Goal: Task Accomplishment & Management: Use online tool/utility

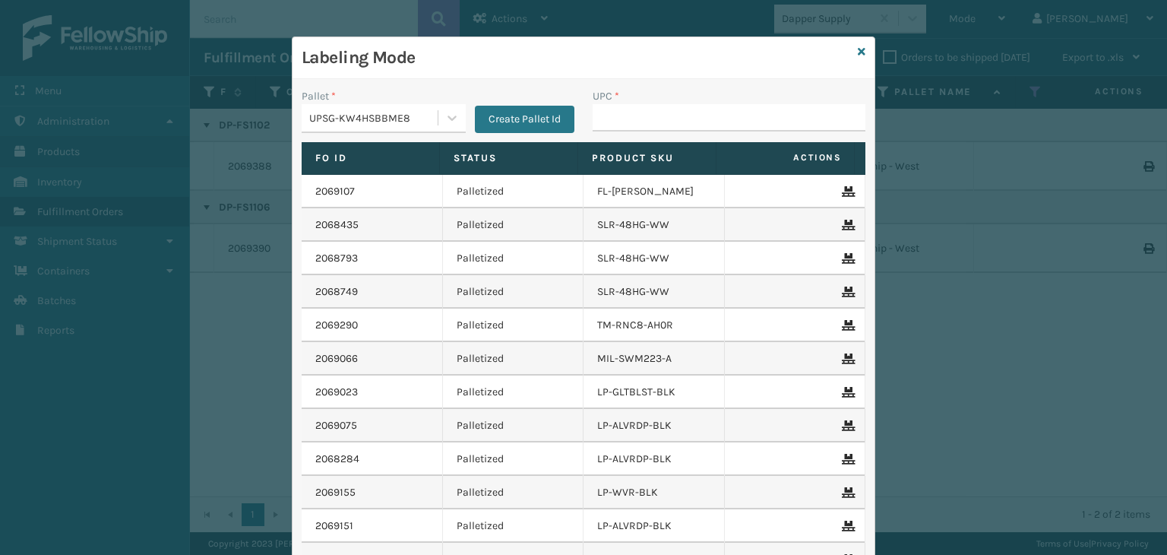
click at [392, 116] on div "UPSG-KW4HSBBME8" at bounding box center [374, 118] width 130 height 16
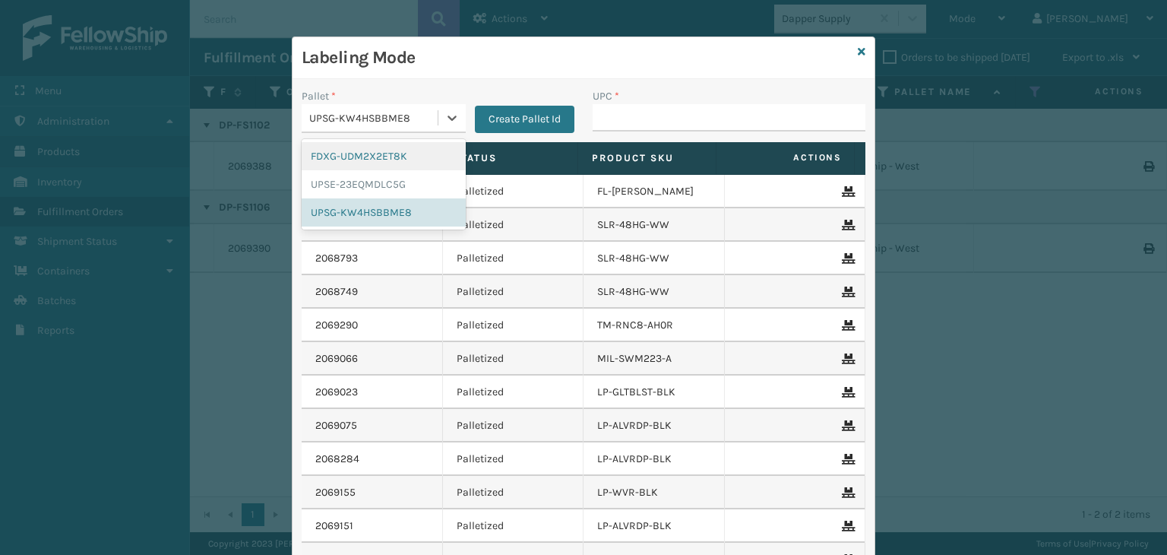
drag, startPoint x: 726, startPoint y: 133, endPoint x: 726, endPoint y: 116, distance: 16.7
click at [725, 128] on div "UPC *" at bounding box center [728, 115] width 291 height 54
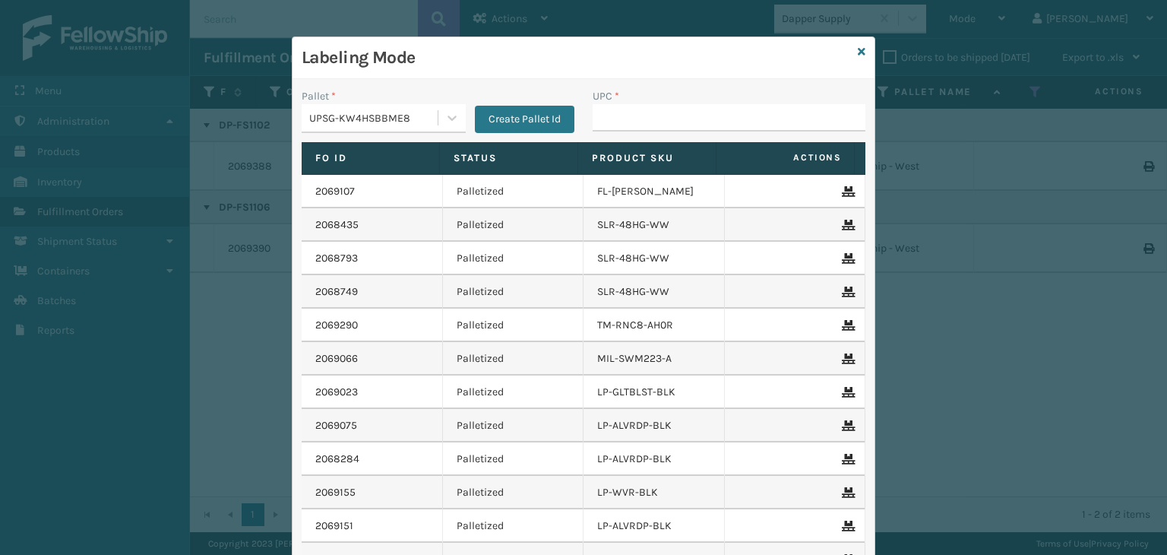
click at [726, 116] on input "UPC *" at bounding box center [729, 117] width 273 height 27
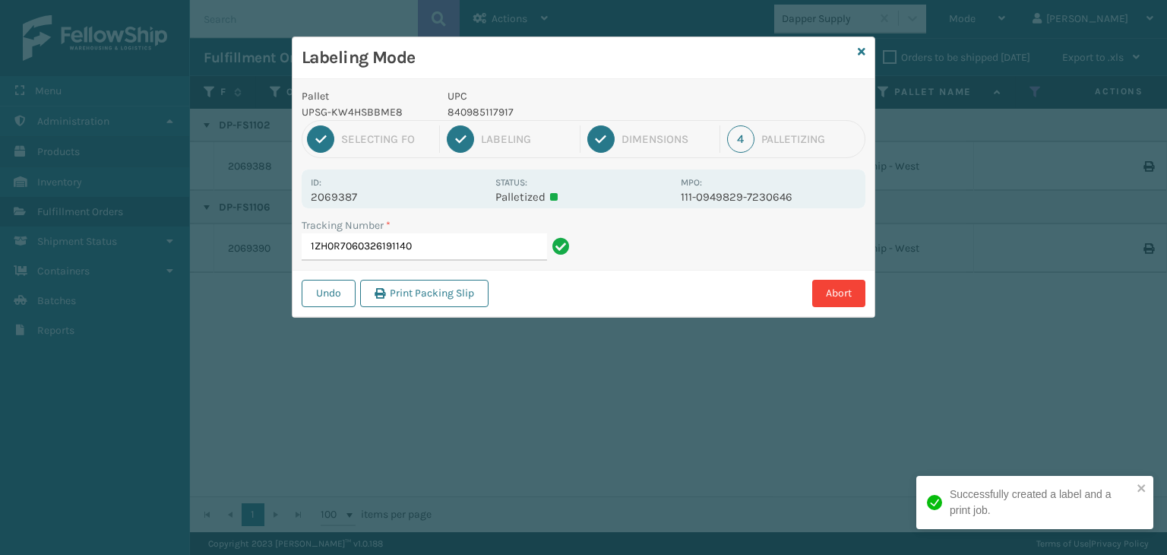
click at [486, 104] on p "840985117917" at bounding box center [559, 112] width 224 height 16
copy p "840985117917"
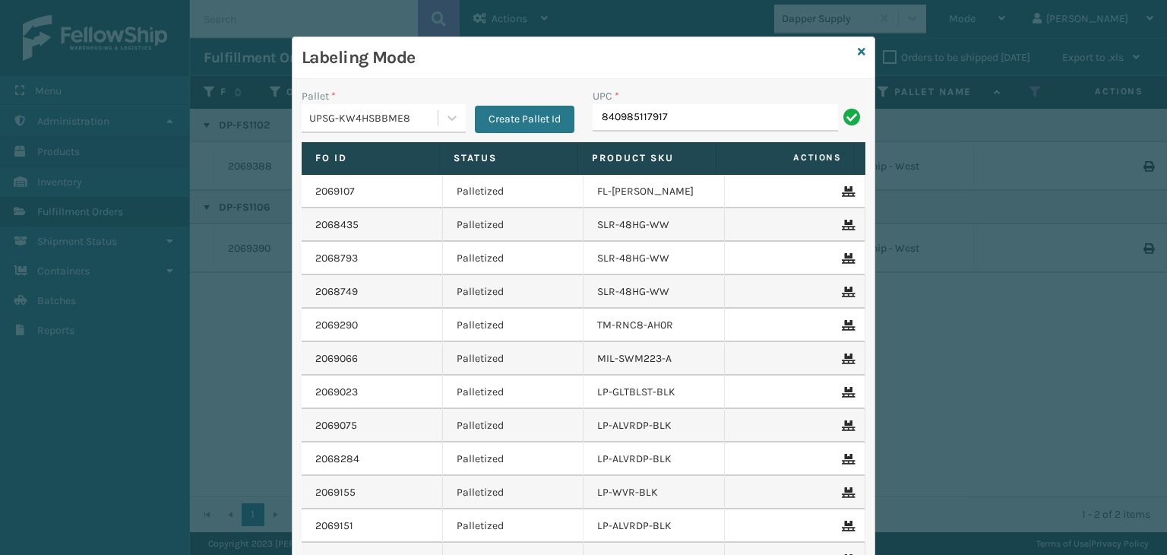
type input "840985117917"
type input "8409851182"
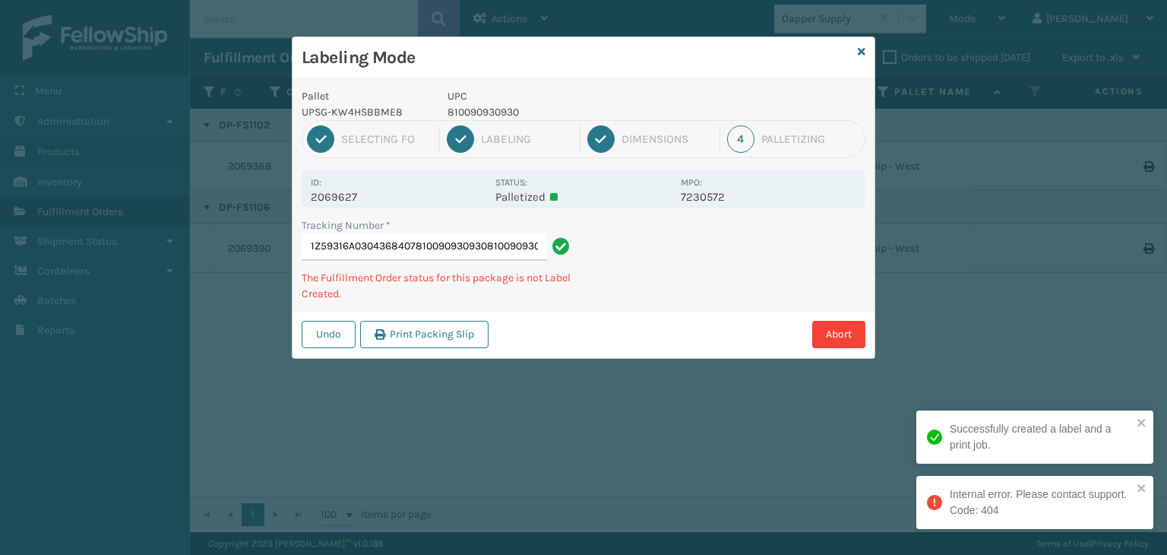
type input "1Z59316A0304368407810090930930810090930930"
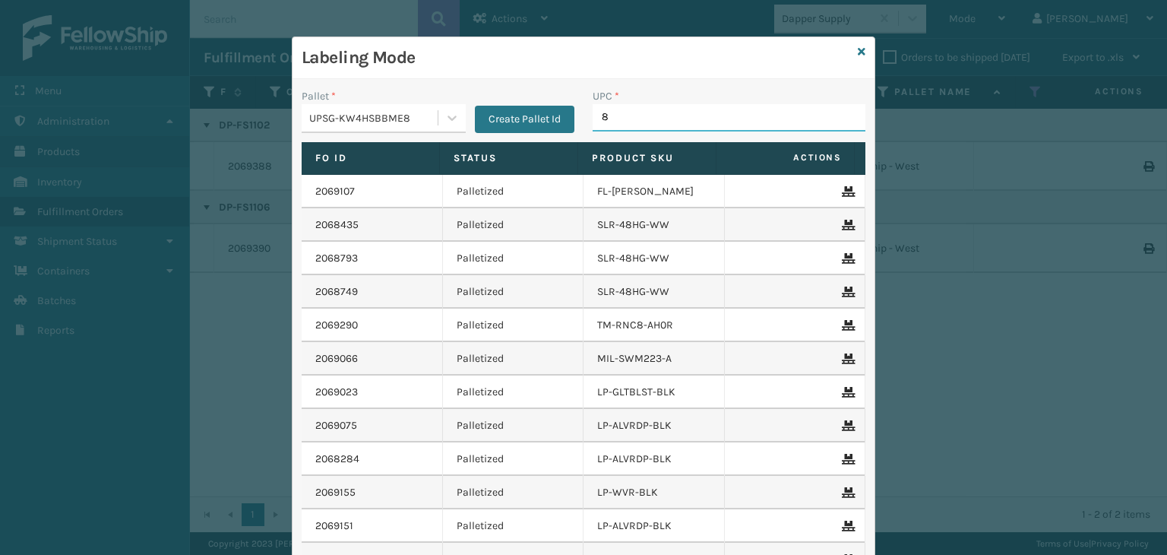
type input "81"
type input "810090933351"
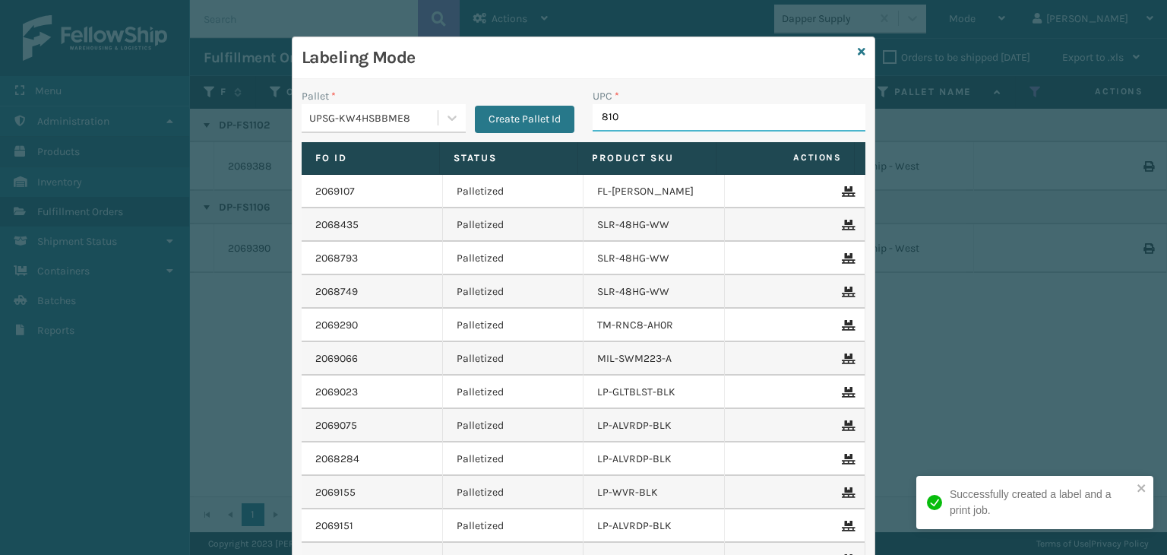
type input "8100"
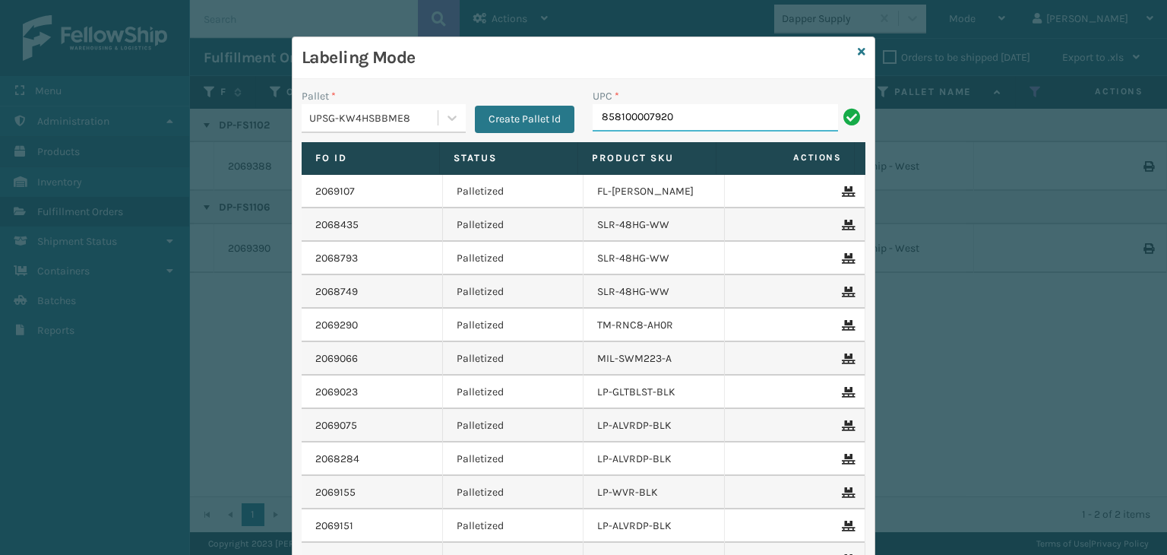
type input "858100007920"
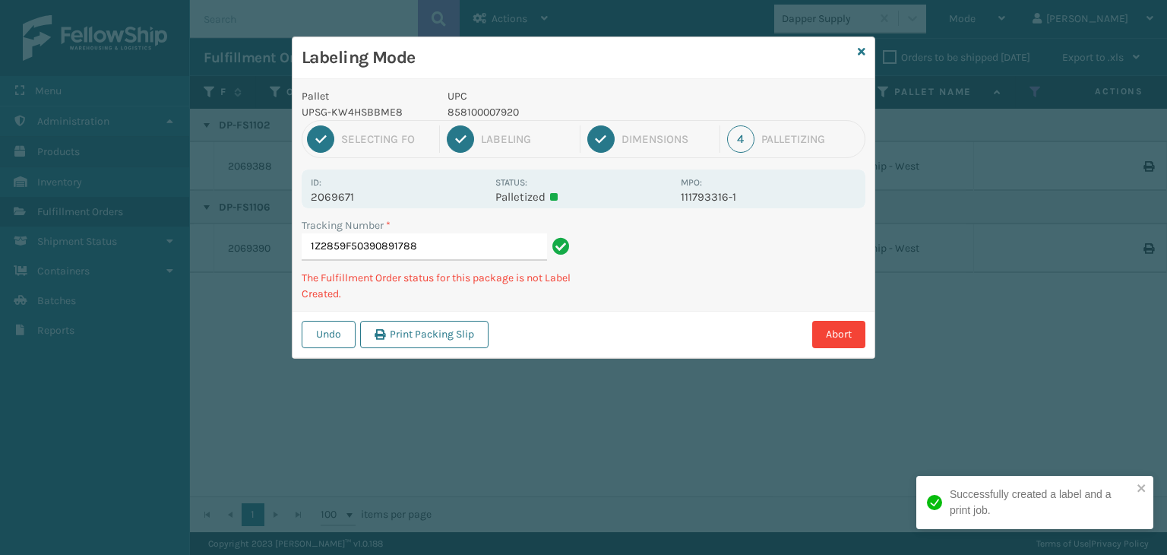
click at [484, 111] on p "858100007920" at bounding box center [559, 112] width 224 height 16
copy p "858100007920"
click at [520, 128] on div "2 Labeling" at bounding box center [513, 138] width 133 height 27
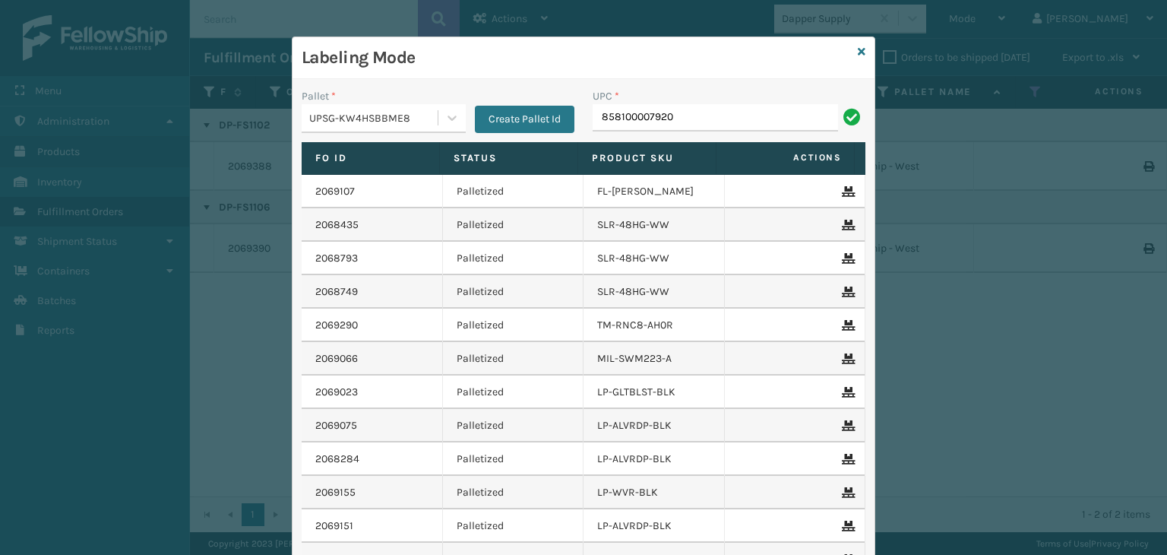
type input "858100007920"
click at [858, 47] on icon at bounding box center [862, 51] width 8 height 11
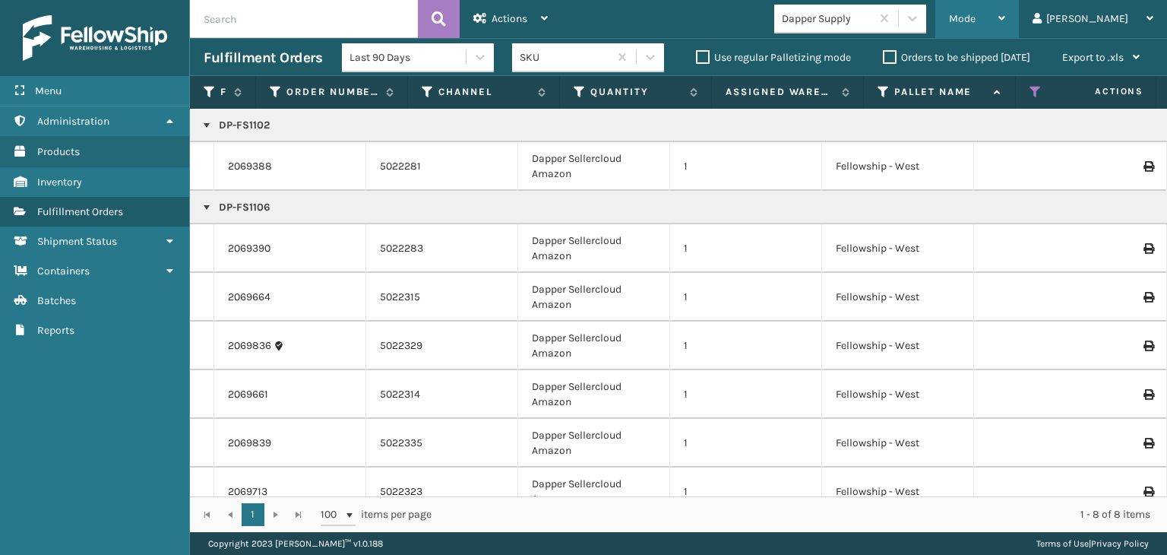
click at [1005, 25] on div "Mode" at bounding box center [977, 19] width 56 height 38
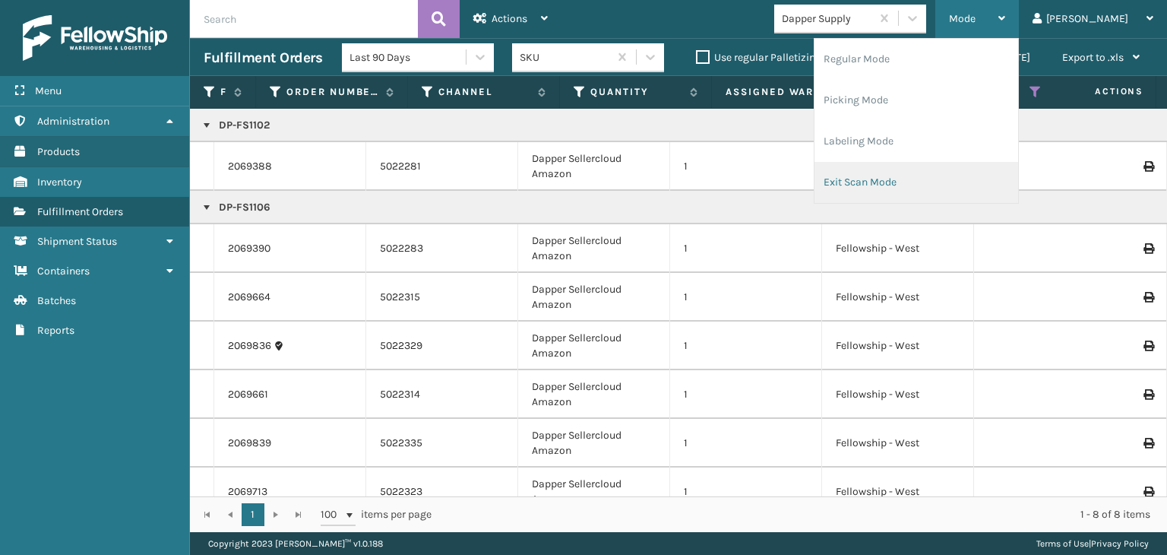
click at [950, 185] on li "Exit Scan Mode" at bounding box center [916, 182] width 204 height 41
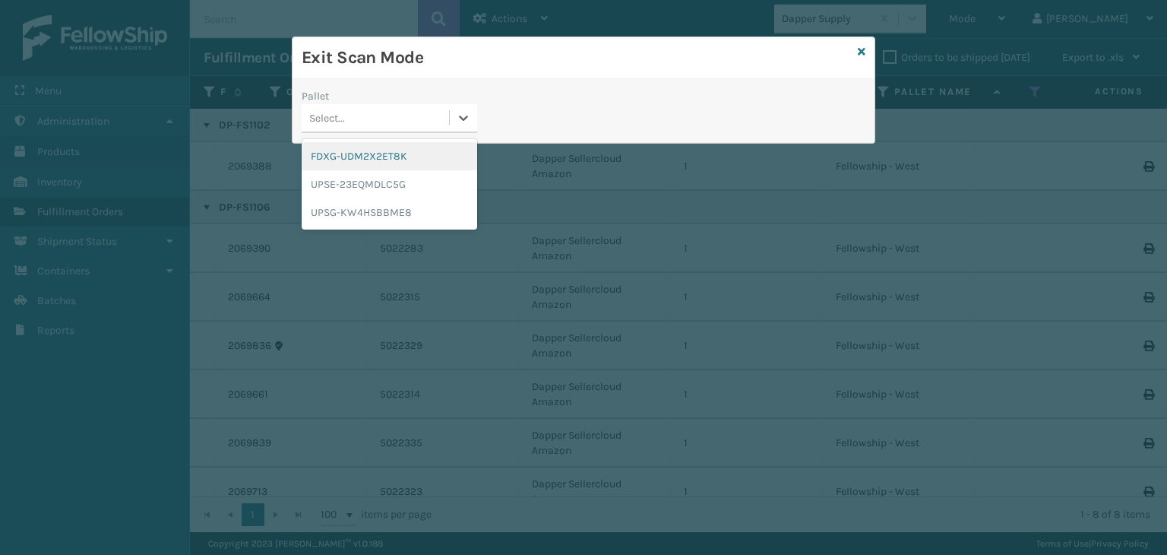
click at [386, 112] on div "Select..." at bounding box center [375, 118] width 147 height 25
click at [363, 153] on div "FDXG-UDM2X2ET8K" at bounding box center [389, 156] width 175 height 28
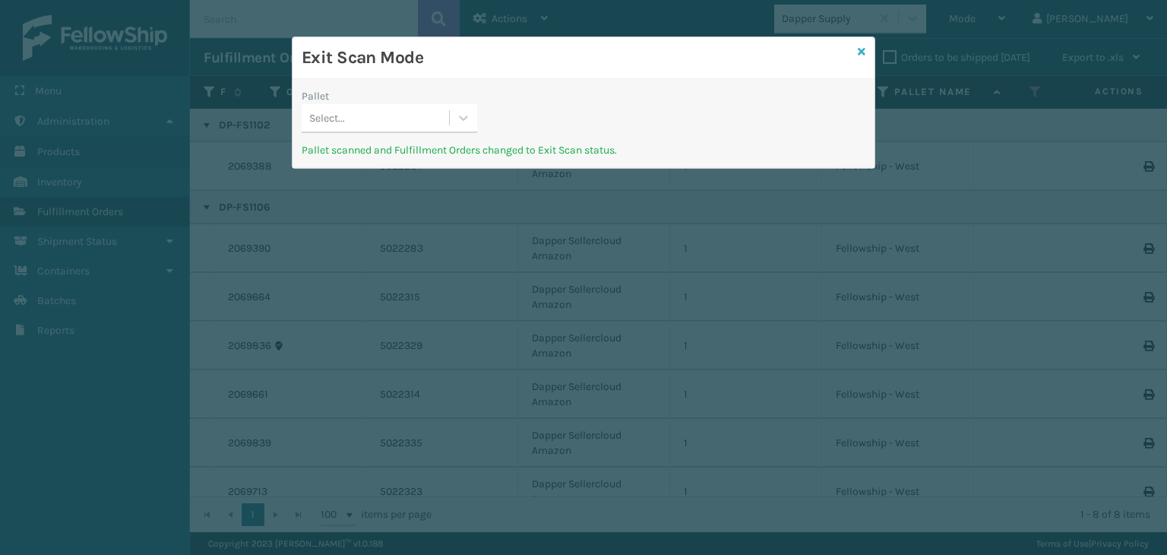
click at [860, 48] on icon at bounding box center [862, 51] width 8 height 11
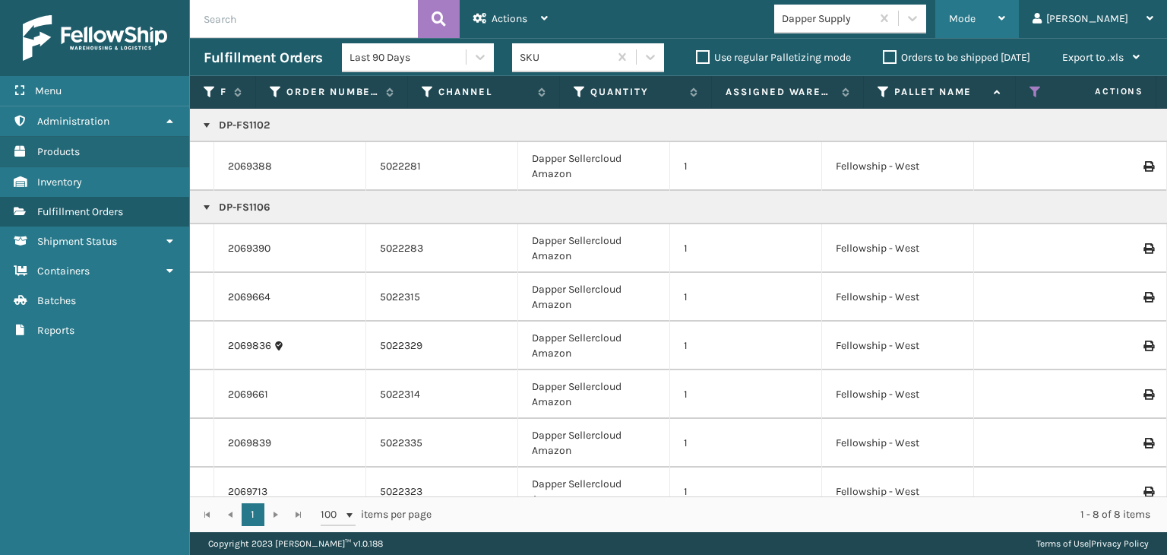
click at [999, 17] on div "Mode Regular Mode Picking Mode Labeling Mode Exit Scan Mode" at bounding box center [977, 19] width 84 height 38
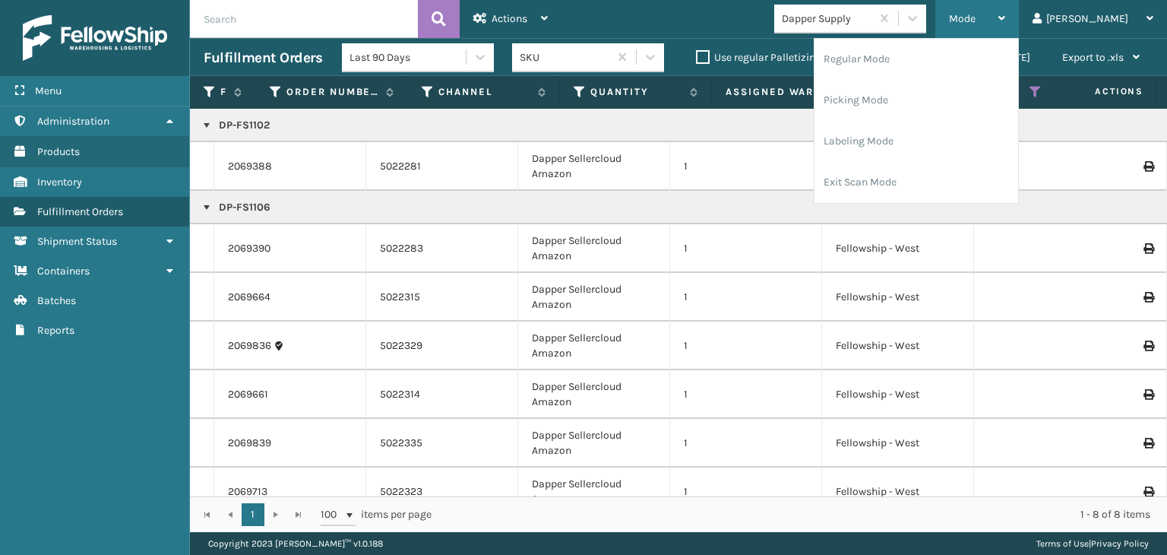
click at [975, 24] on span "Mode" at bounding box center [962, 18] width 27 height 13
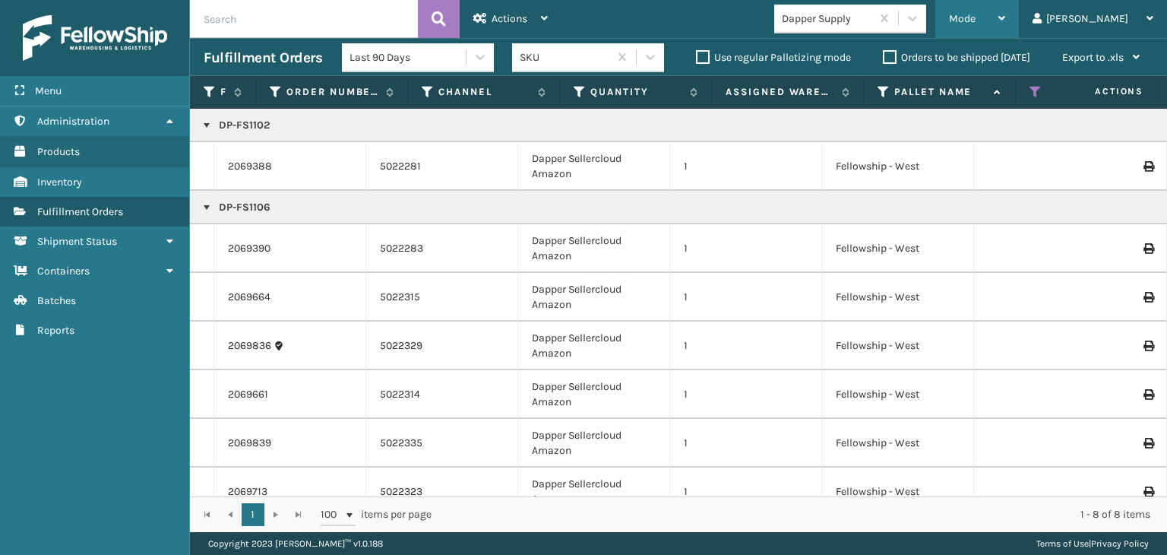
click at [975, 18] on span "Mode" at bounding box center [962, 18] width 27 height 13
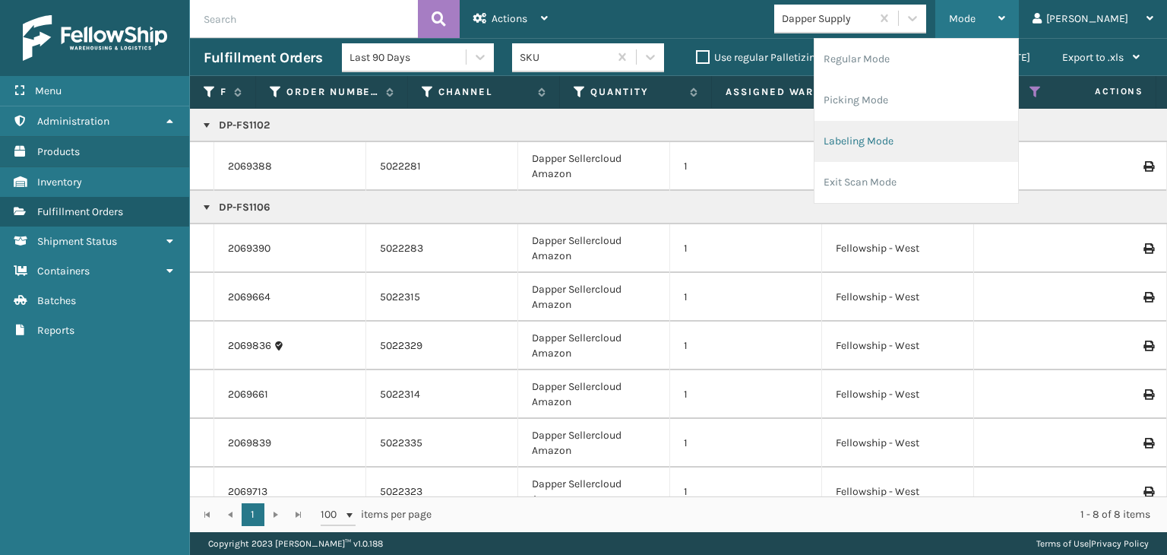
click at [980, 138] on li "Labeling Mode" at bounding box center [916, 141] width 204 height 41
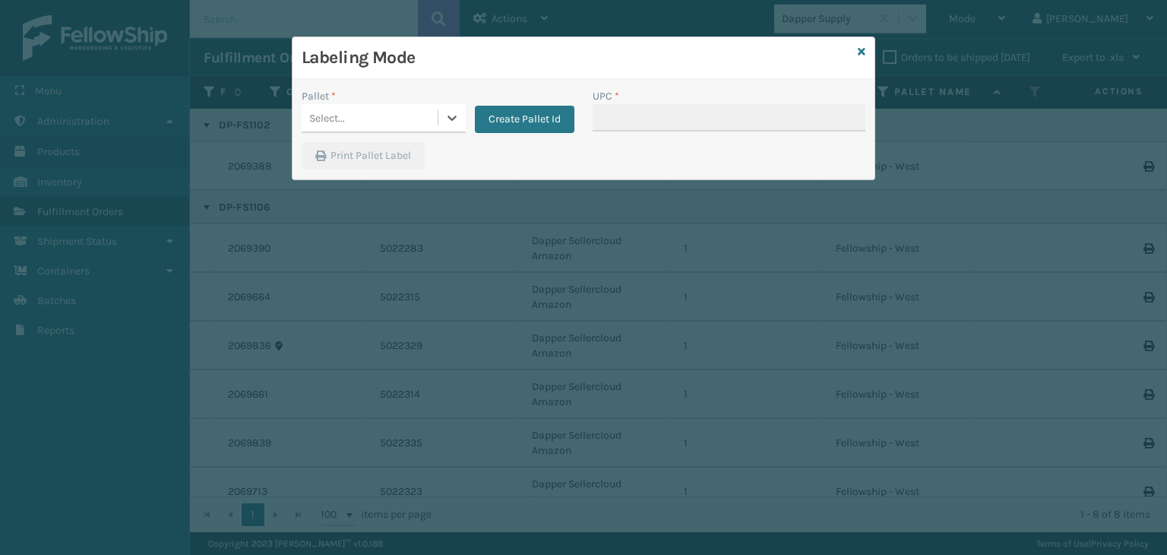
click at [435, 114] on div "Select..." at bounding box center [370, 118] width 136 height 25
click at [412, 175] on div "UPSG-KW4HSBBME8" at bounding box center [384, 184] width 164 height 28
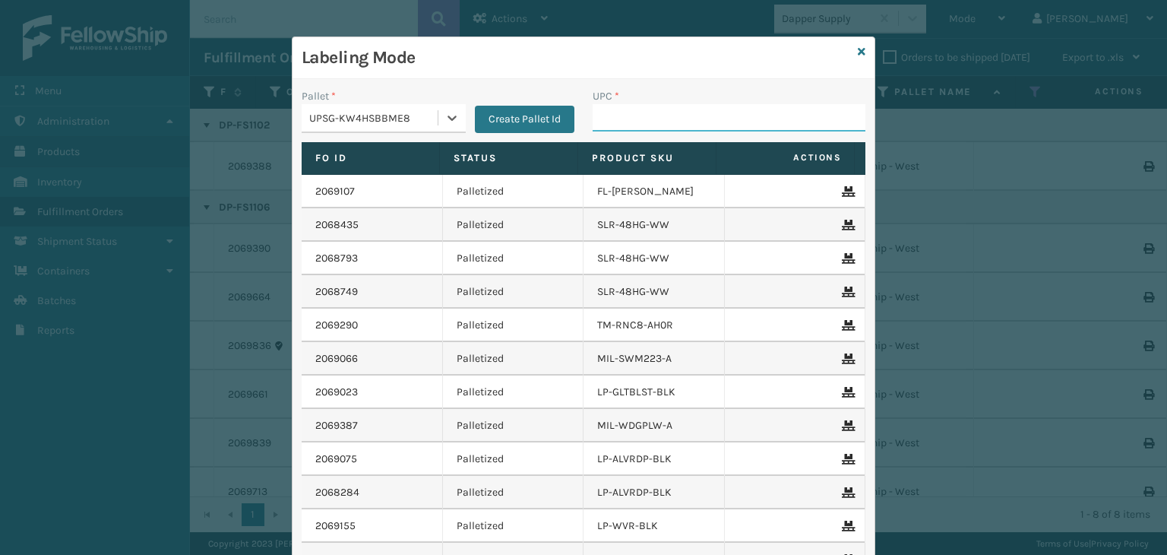
drag, startPoint x: 635, startPoint y: 108, endPoint x: 652, endPoint y: 144, distance: 39.4
click at [635, 108] on input "UPC *" at bounding box center [729, 117] width 273 height 27
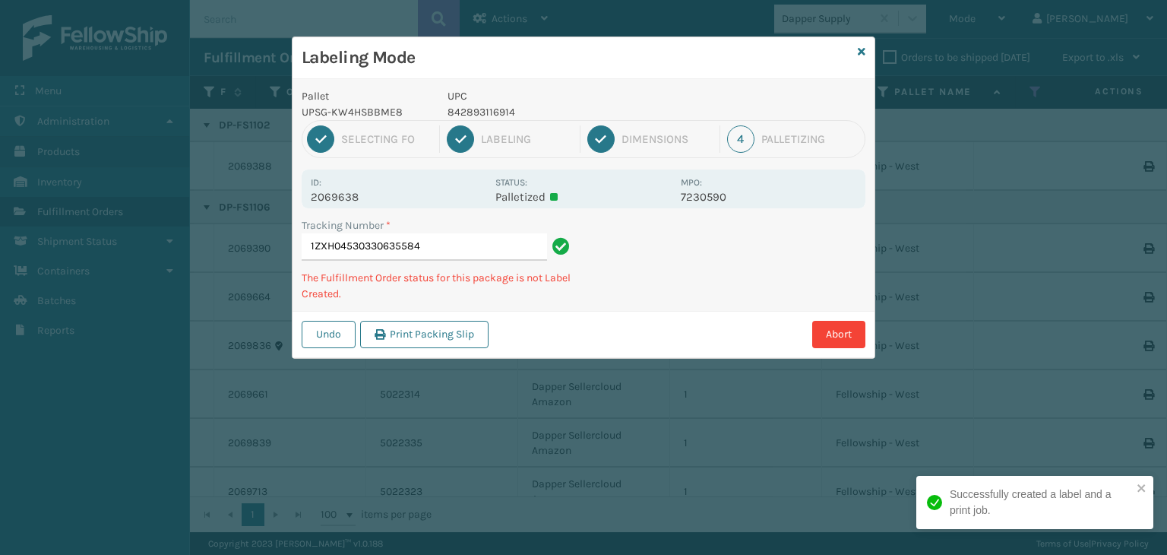
click at [485, 113] on p "842893116914" at bounding box center [559, 112] width 224 height 16
copy p "842893116914"
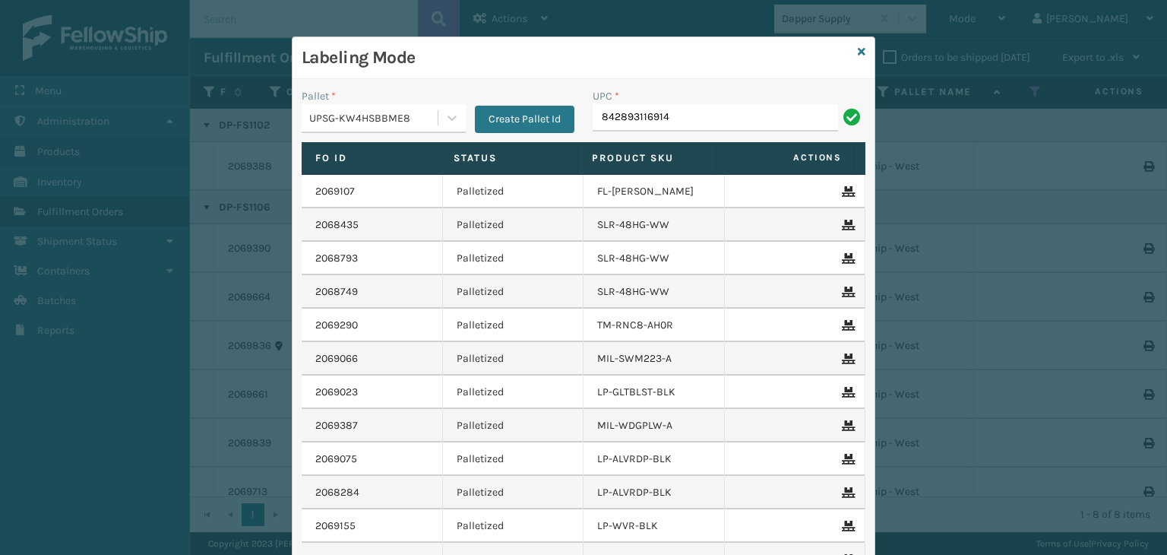
type input "842893116914"
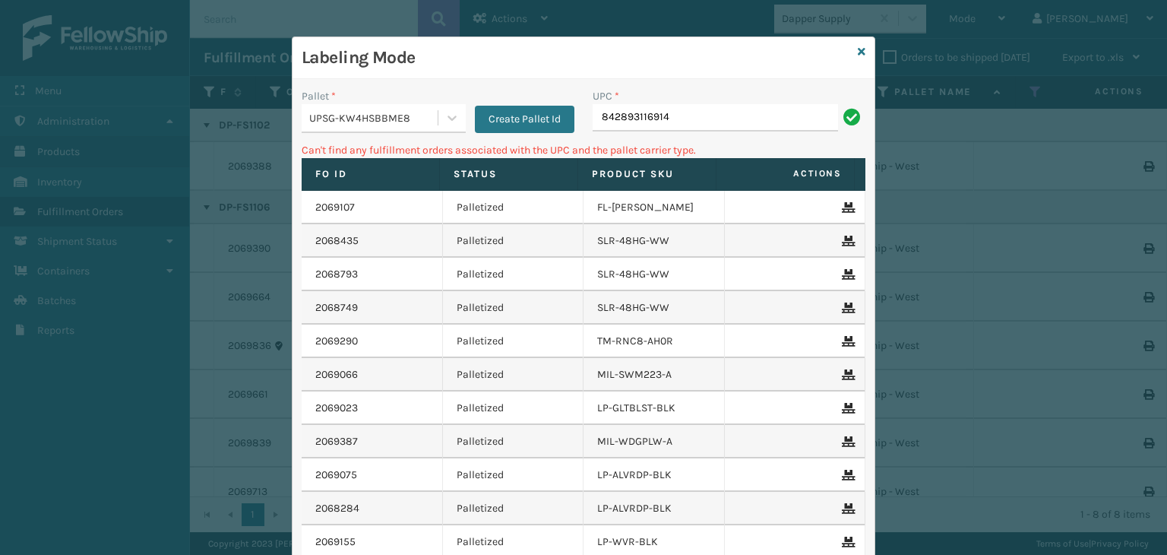
click at [419, 115] on div "UPSG-KW4HSBBME8" at bounding box center [374, 118] width 130 height 16
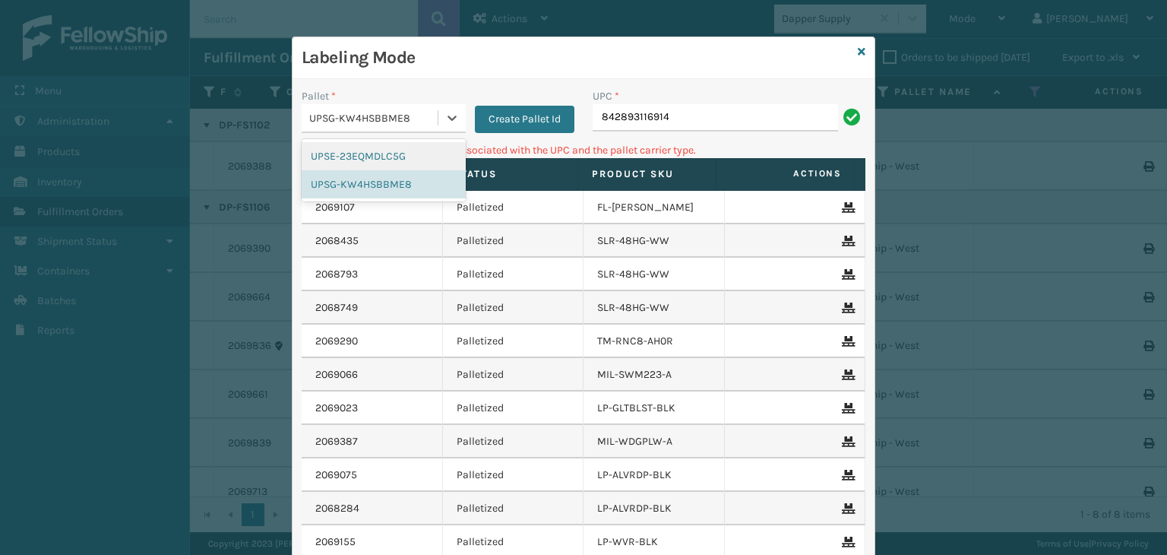
click at [371, 144] on div "UPSE-23EQMDLC5G" at bounding box center [384, 156] width 164 height 28
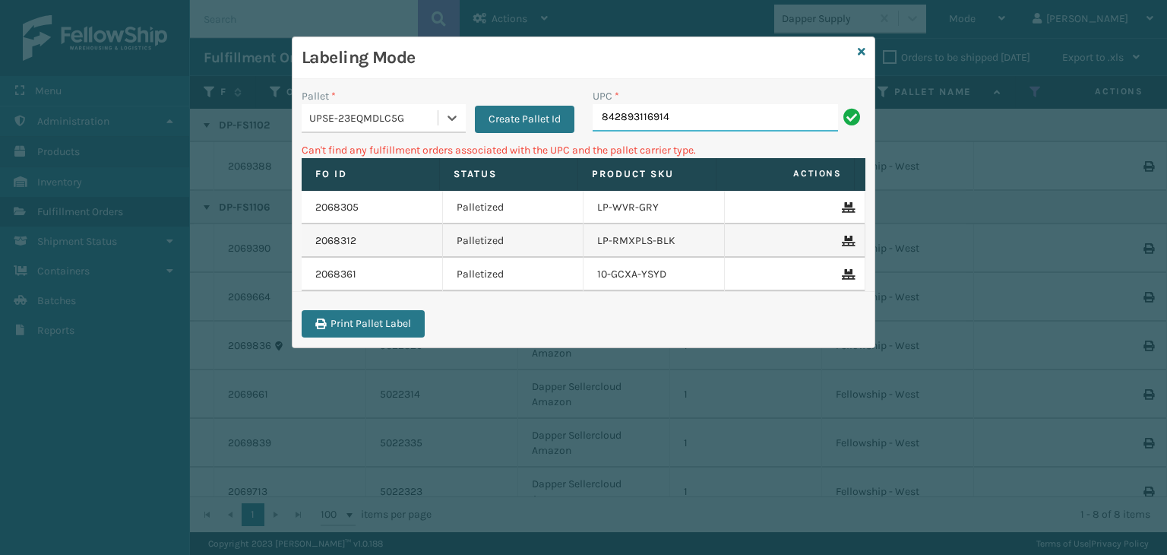
click at [679, 125] on input "842893116914" at bounding box center [715, 117] width 245 height 27
drag, startPoint x: 322, startPoint y: 122, endPoint x: 334, endPoint y: 134, distance: 17.2
click at [334, 134] on div "Pallet * UPSE-23EQMDLC5G Create Pallet Id" at bounding box center [437, 115] width 291 height 54
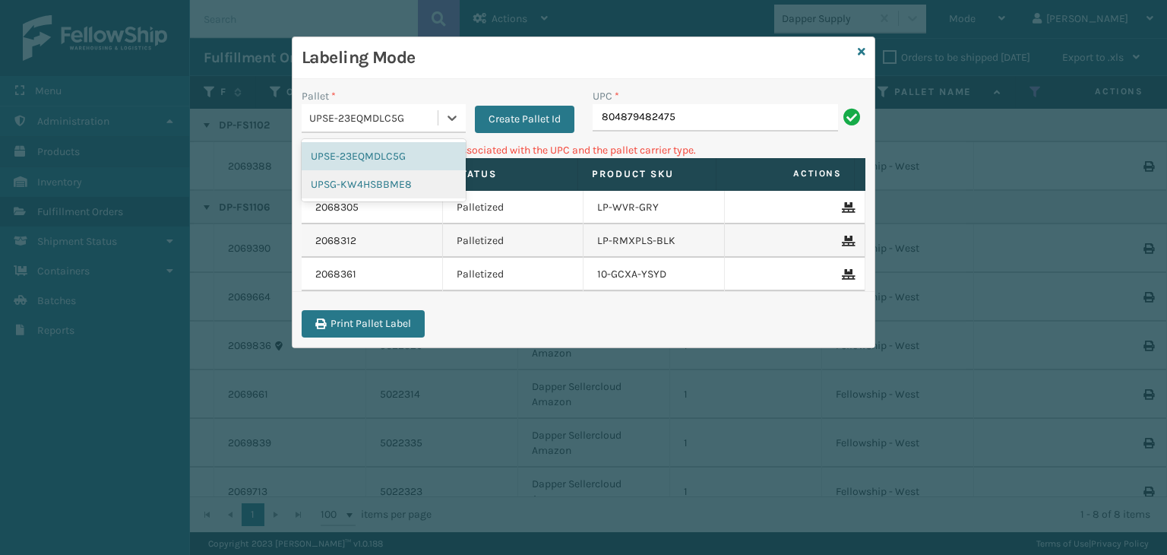
drag, startPoint x: 374, startPoint y: 182, endPoint x: 721, endPoint y: 148, distance: 348.9
click at [382, 186] on div "UPSG-KW4HSBBME8" at bounding box center [384, 184] width 164 height 28
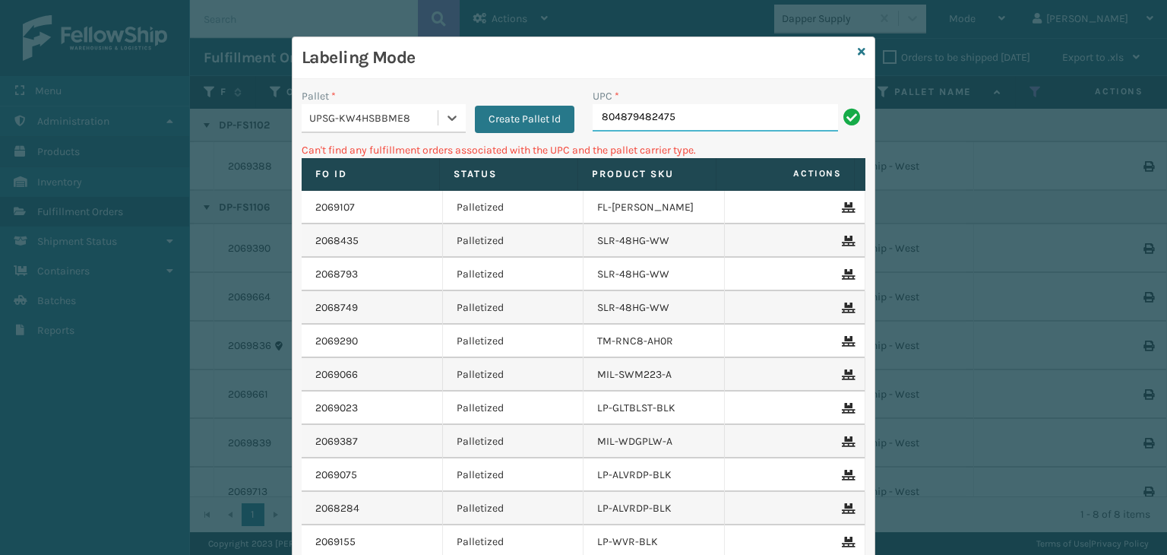
click at [714, 128] on input "804879482475" at bounding box center [715, 117] width 245 height 27
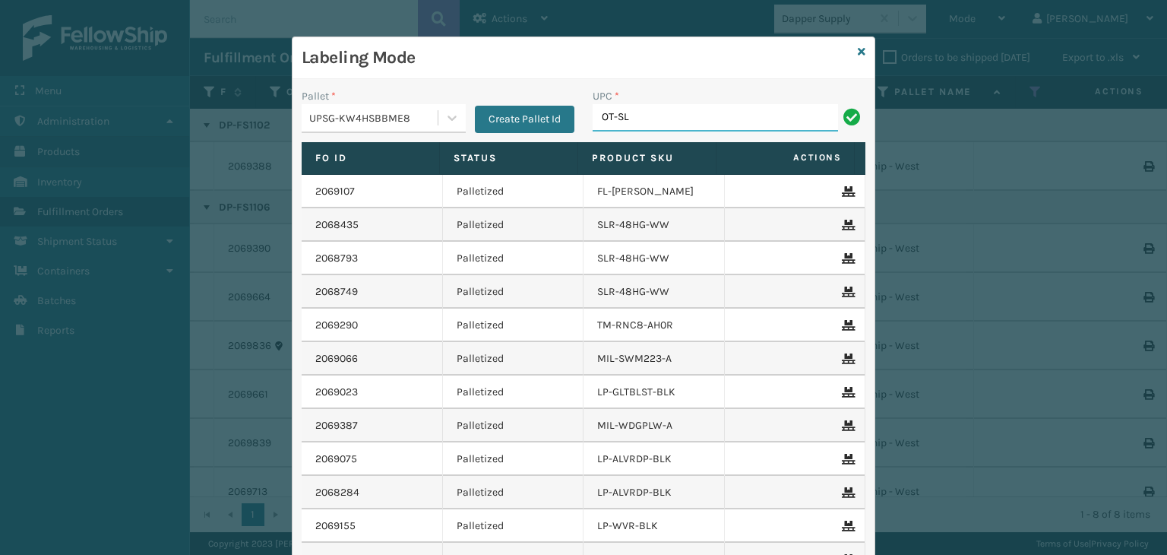
type input "OT-SLPD-BGE-QS"
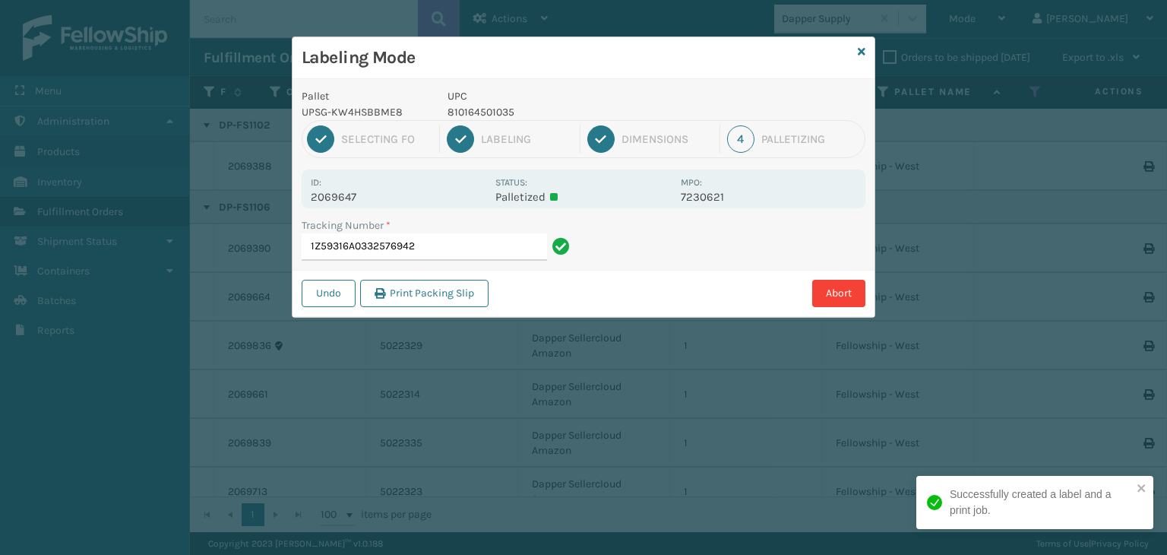
click at [504, 112] on p "810164501035" at bounding box center [559, 112] width 224 height 16
copy p "810164501035"
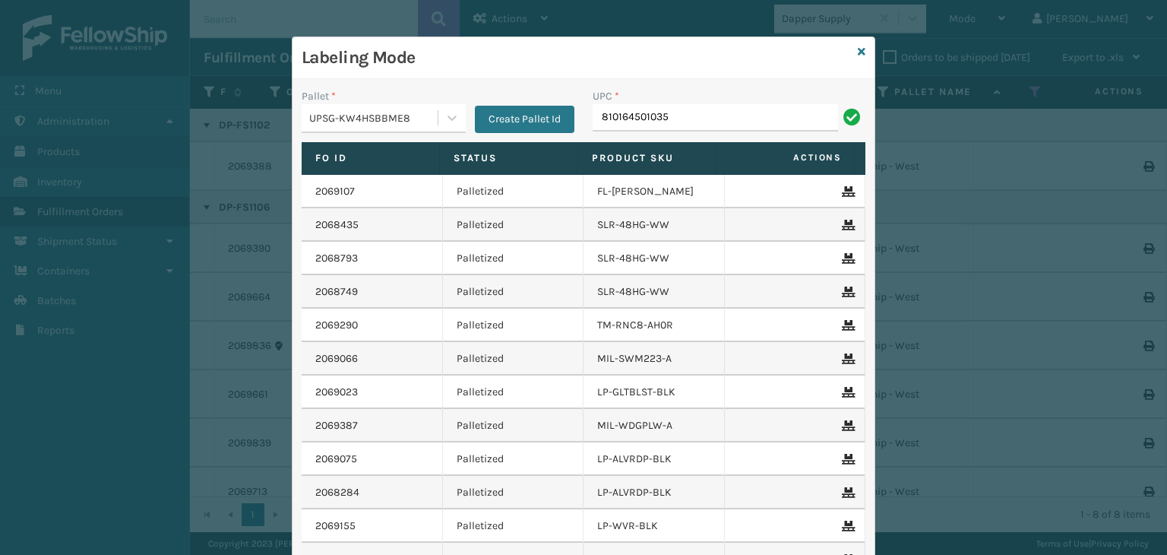
type input "810164501035"
click at [858, 52] on icon at bounding box center [862, 51] width 8 height 11
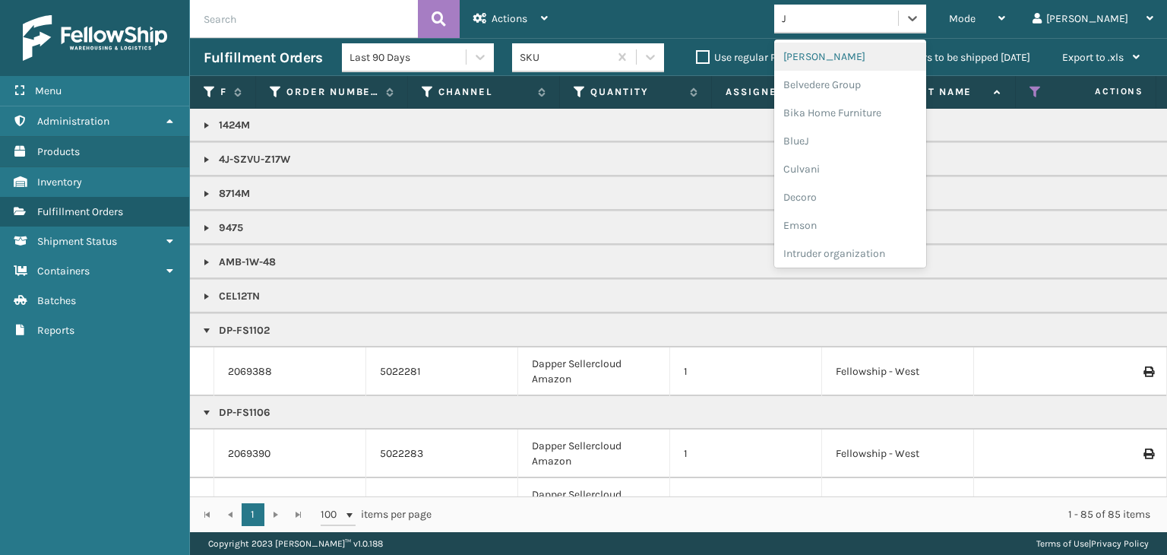
type input "[PERSON_NAME]"
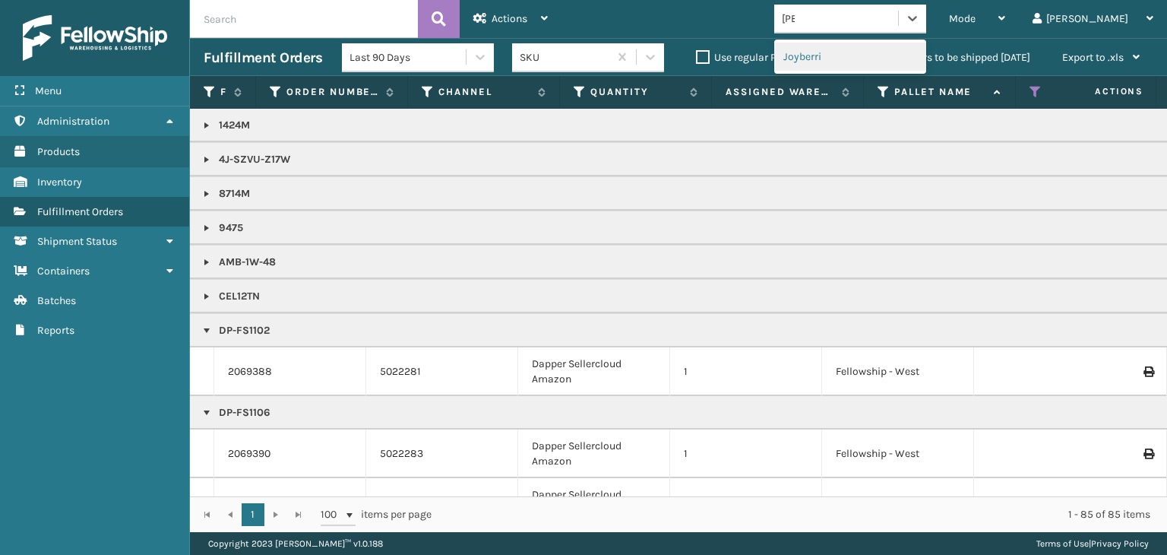
click at [906, 62] on div "Joyberri" at bounding box center [850, 57] width 152 height 28
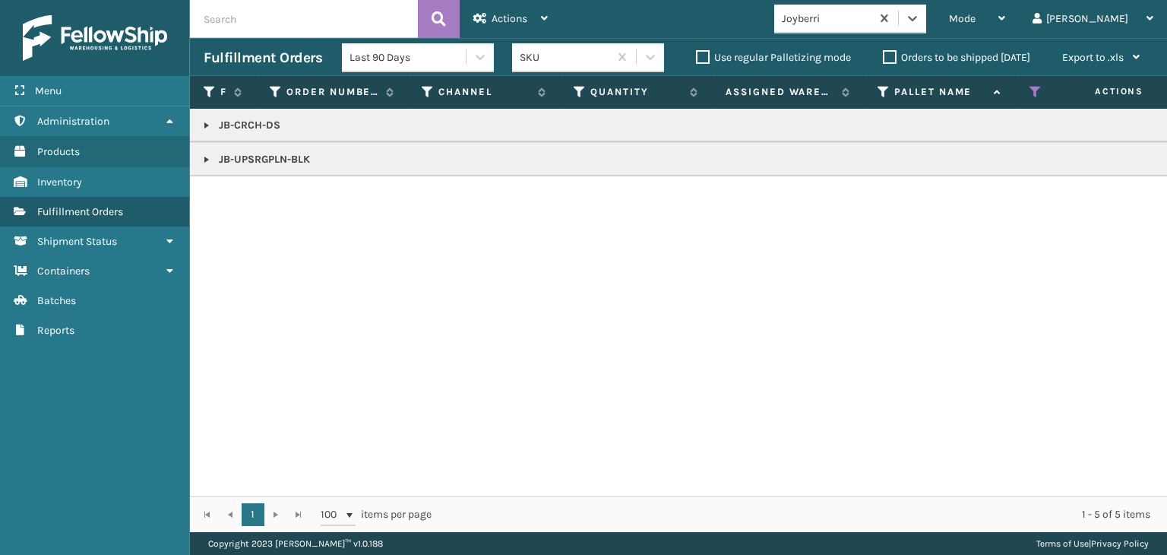
drag, startPoint x: 210, startPoint y: 158, endPoint x: 223, endPoint y: 169, distance: 16.2
click at [210, 158] on link at bounding box center [207, 159] width 12 height 12
click at [252, 194] on link "2069517" at bounding box center [248, 200] width 40 height 15
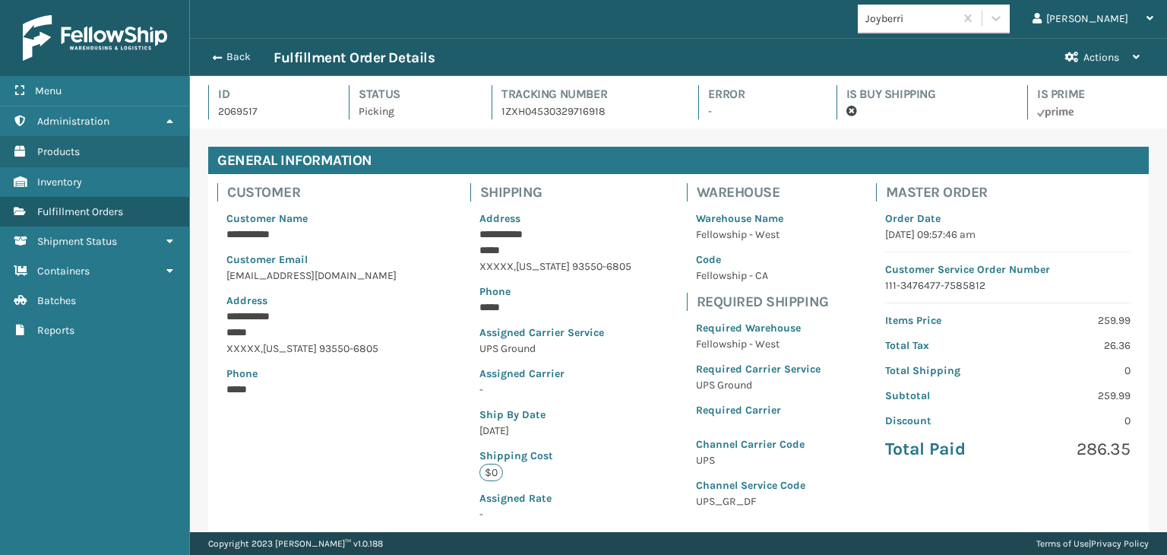
scroll to position [340, 0]
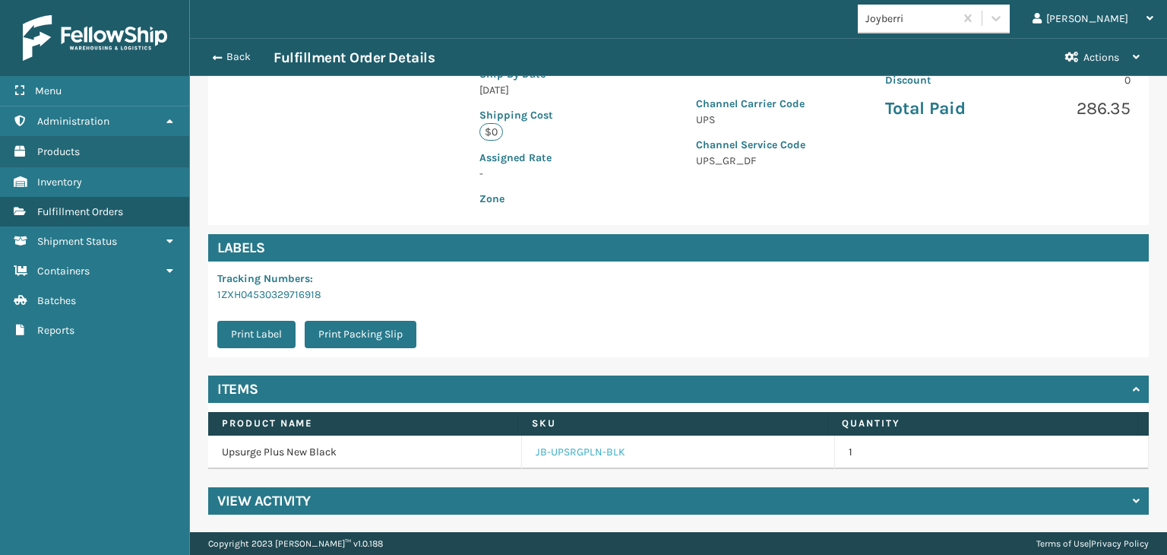
click at [546, 447] on link "JB-UPSRGPLN-BLK" at bounding box center [581, 451] width 90 height 15
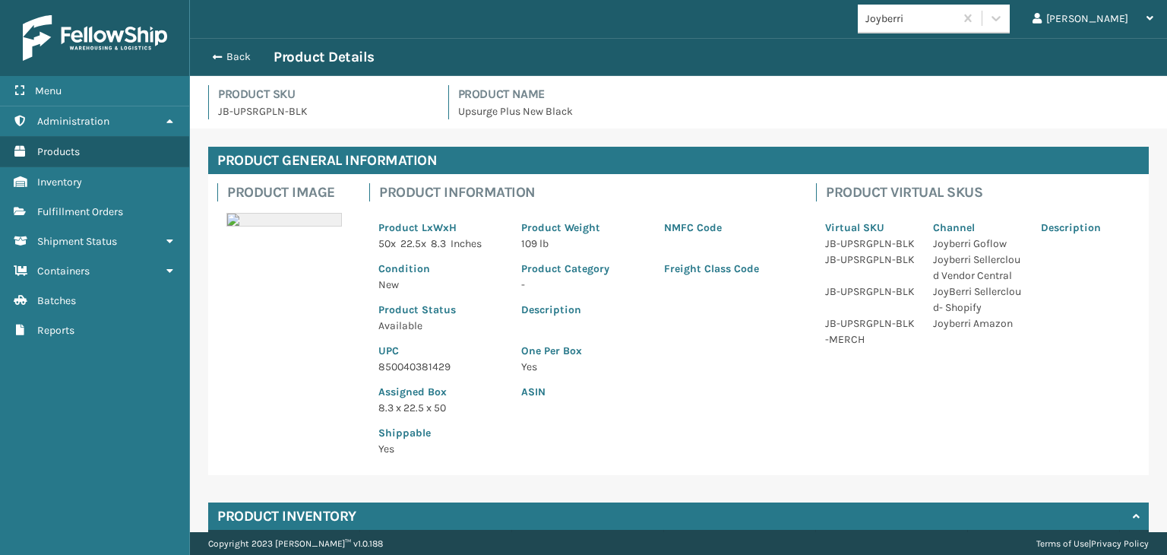
click at [422, 365] on p "850040381429" at bounding box center [440, 367] width 125 height 16
copy p "850040381429"
click at [243, 57] on button "Back" at bounding box center [239, 57] width 70 height 14
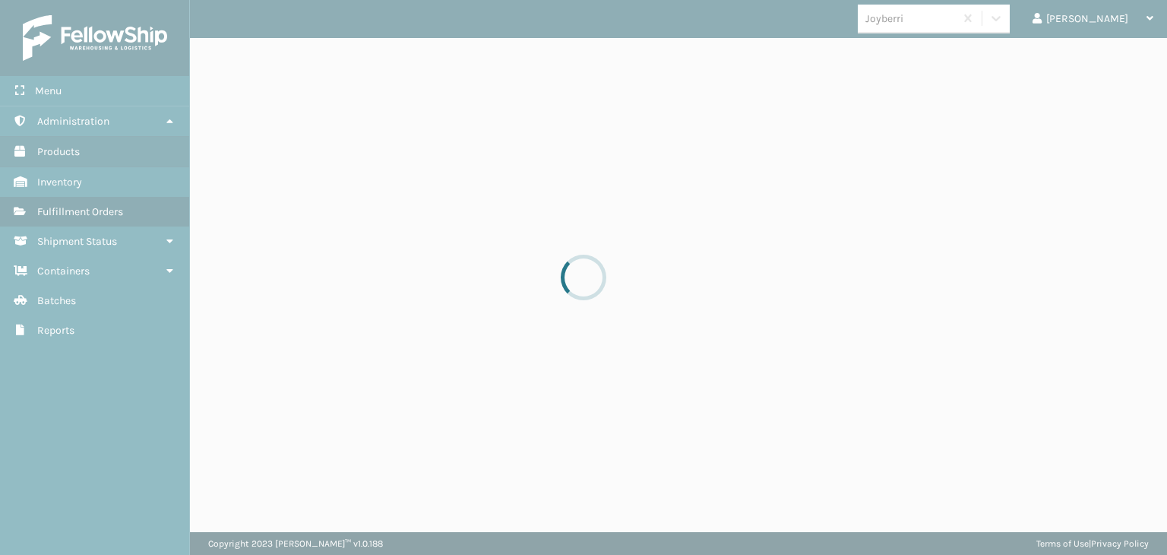
click at [239, 57] on div at bounding box center [583, 277] width 1167 height 555
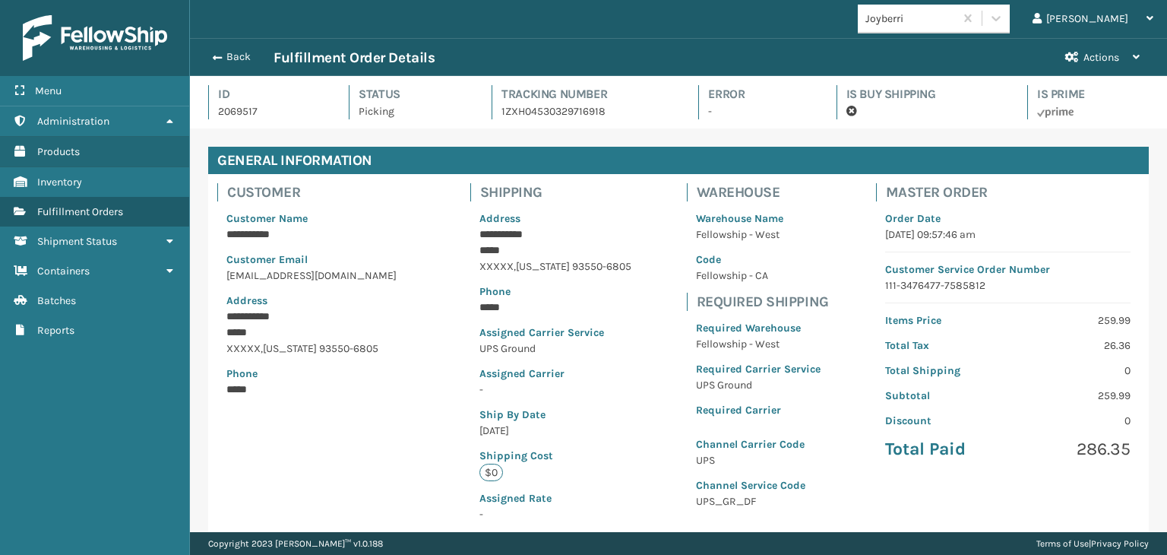
scroll to position [36, 976]
click at [238, 57] on button "Back" at bounding box center [239, 57] width 70 height 14
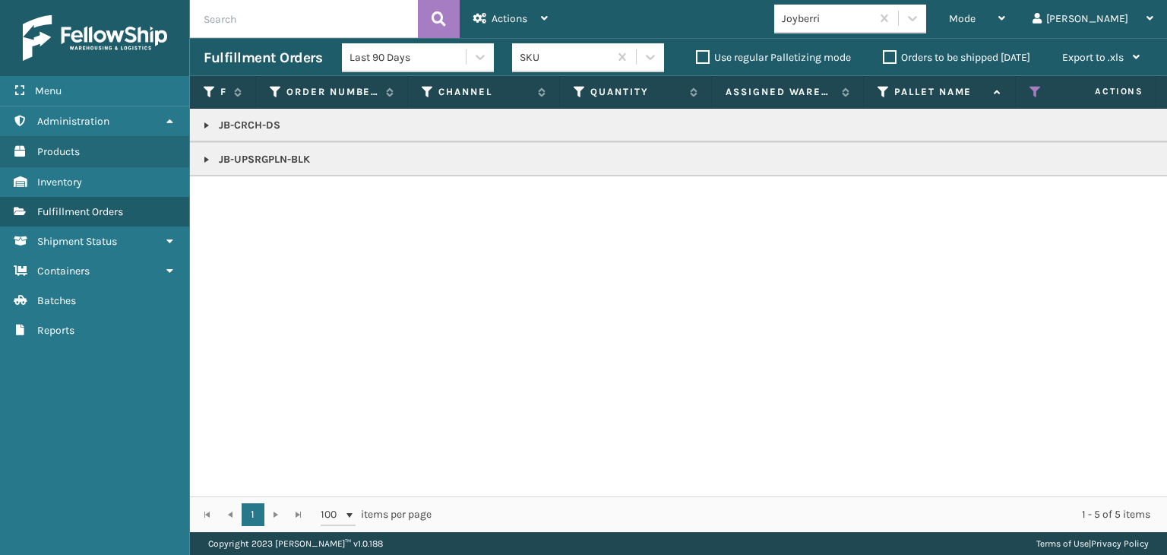
click at [1005, 17] on div "Mode" at bounding box center [977, 19] width 56 height 38
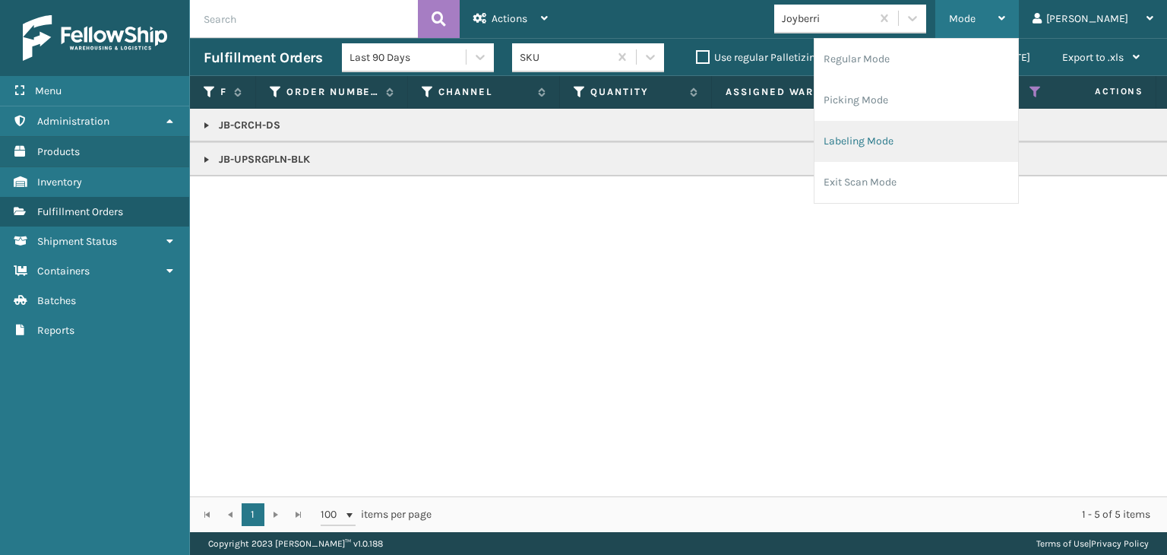
click at [966, 136] on li "Labeling Mode" at bounding box center [916, 141] width 204 height 41
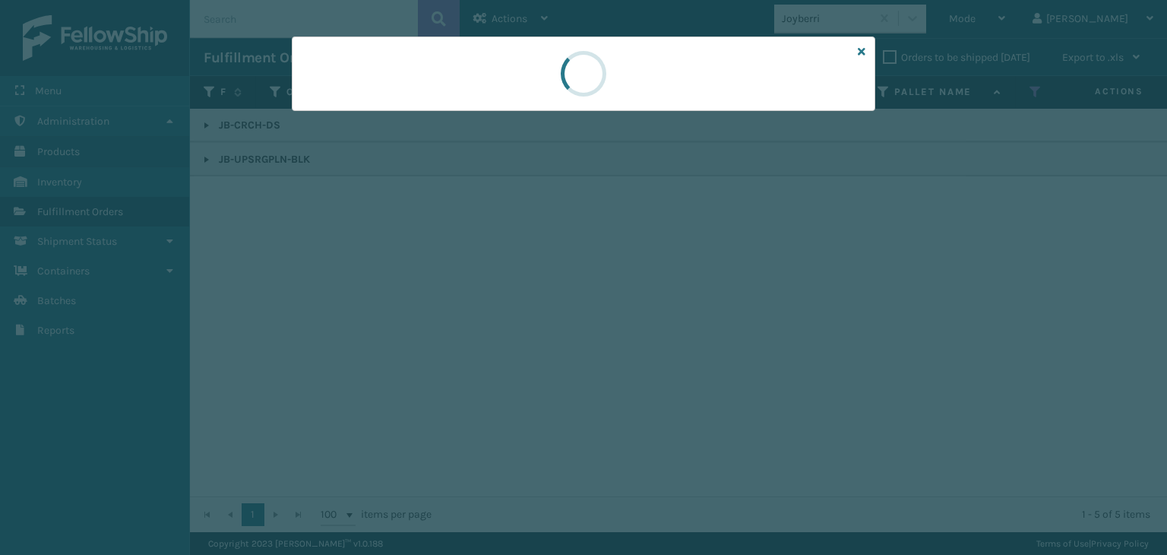
click at [381, 119] on div at bounding box center [583, 277] width 1167 height 555
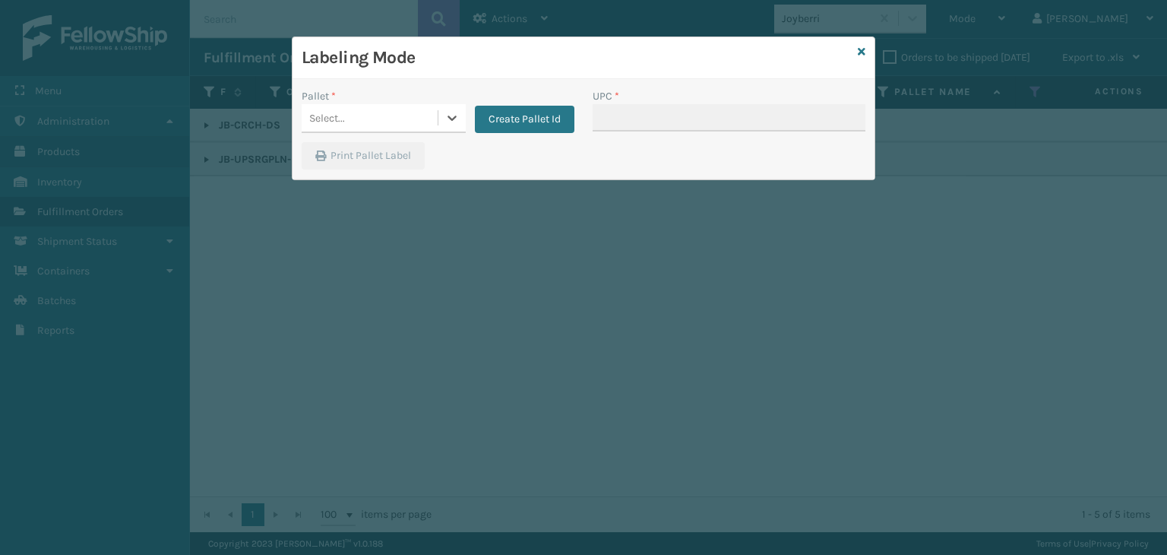
click at [381, 119] on div "Select..." at bounding box center [370, 118] width 136 height 25
click at [391, 177] on div "UPSG-KW4HSBBME8" at bounding box center [384, 184] width 164 height 28
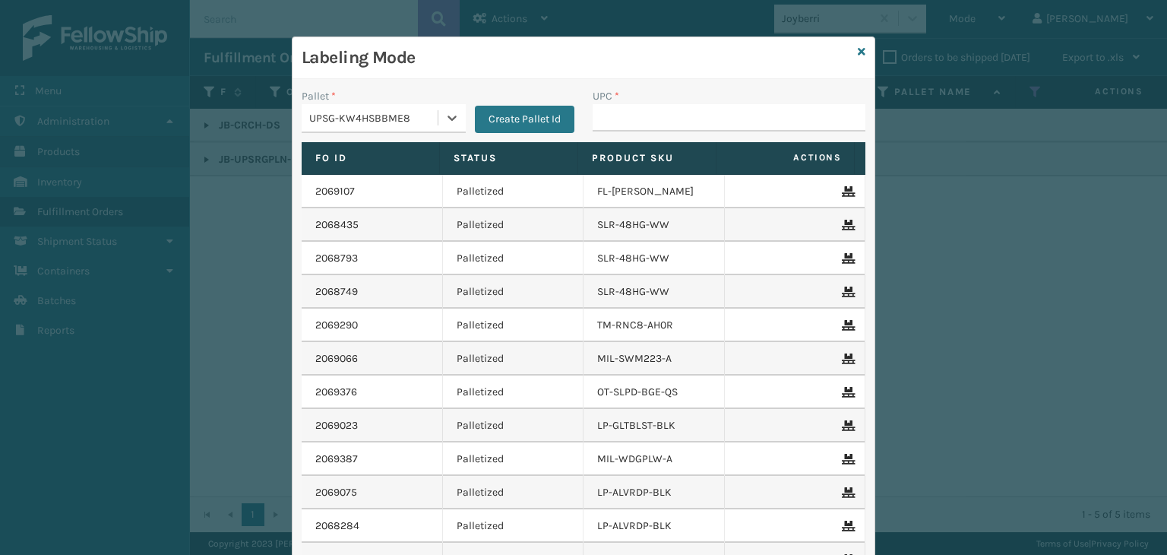
click at [711, 102] on div "UPC *" at bounding box center [729, 96] width 273 height 16
drag, startPoint x: 713, startPoint y: 115, endPoint x: 685, endPoint y: 115, distance: 27.4
click at [713, 115] on input "UPC *" at bounding box center [729, 117] width 273 height 27
paste input "850040381429"
type input "850040381429"
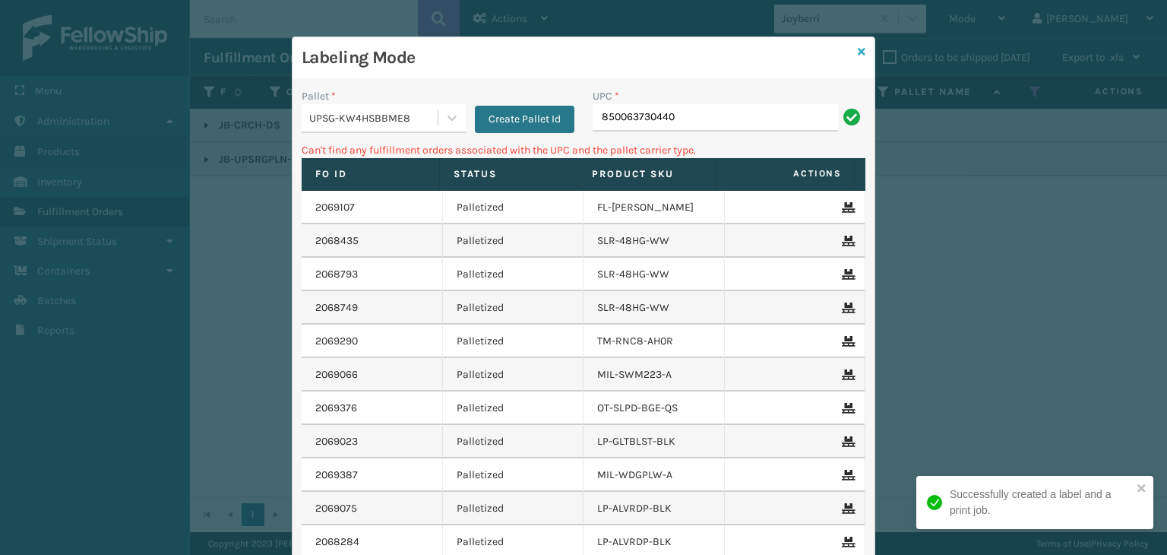
click at [852, 49] on div "Labeling Mode Pallet * UPSG-KW4HSBBME8 Create Pallet Id UPC * 850063730440 Can'…" at bounding box center [583, 353] width 583 height 634
click at [858, 49] on icon at bounding box center [862, 51] width 8 height 11
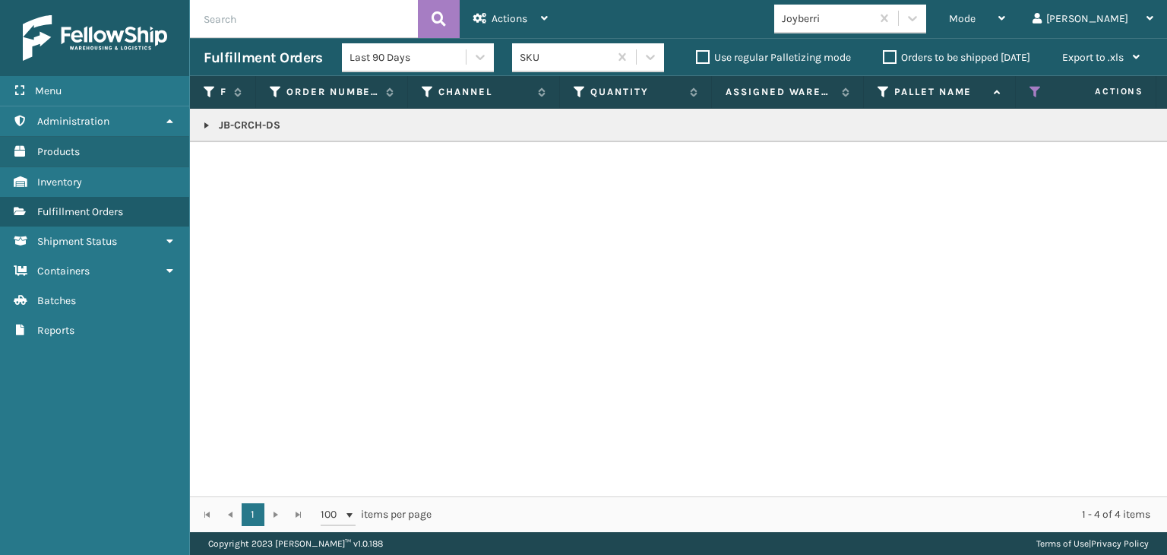
click at [207, 130] on link at bounding box center [207, 125] width 12 height 12
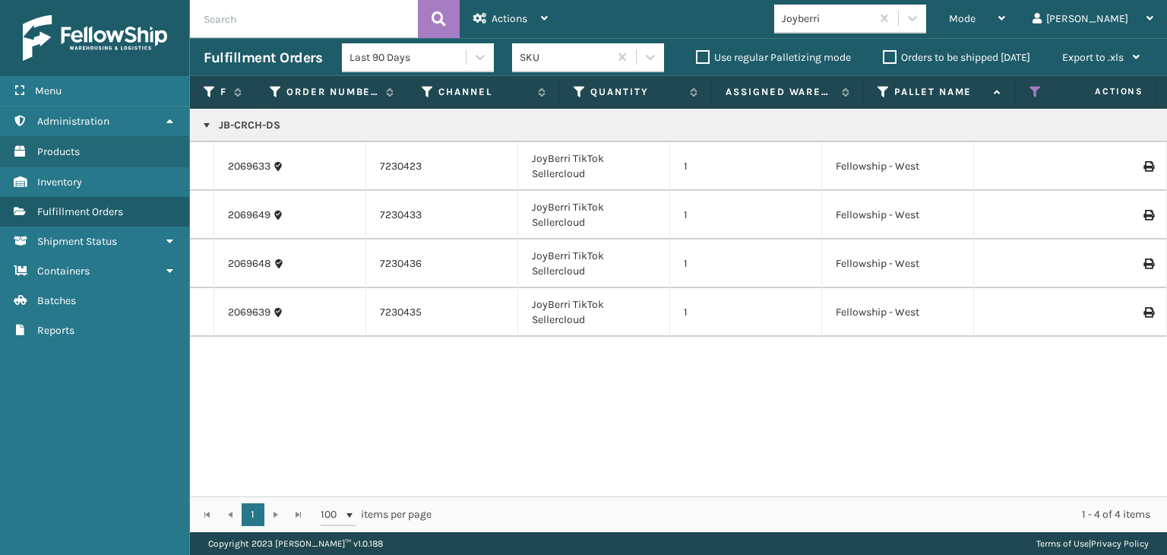
click at [236, 156] on td "2069633" at bounding box center [290, 166] width 152 height 49
click at [251, 167] on link "2069633" at bounding box center [249, 166] width 43 height 15
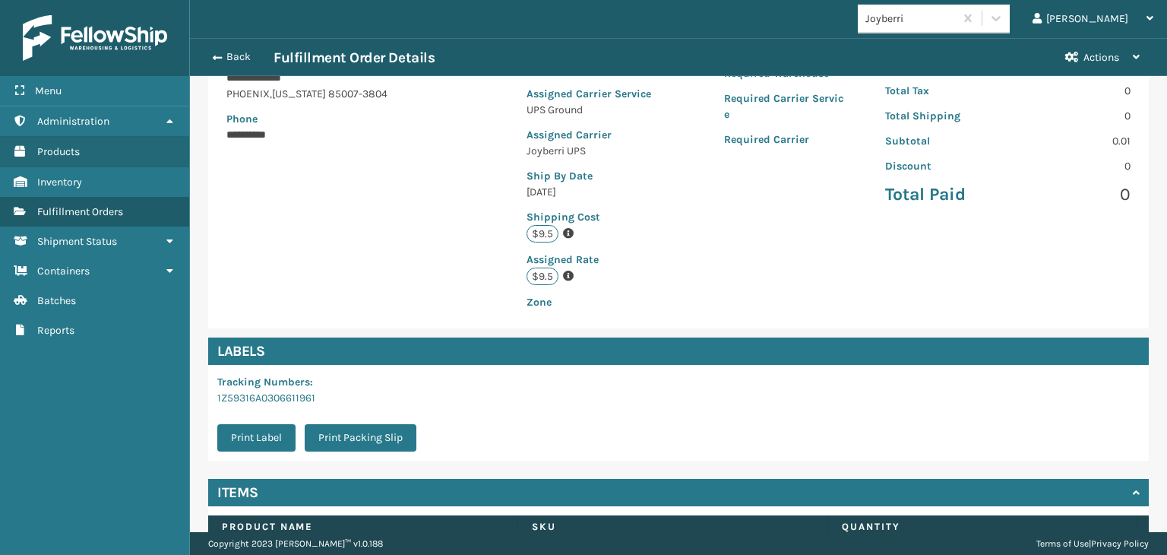
scroll to position [342, 0]
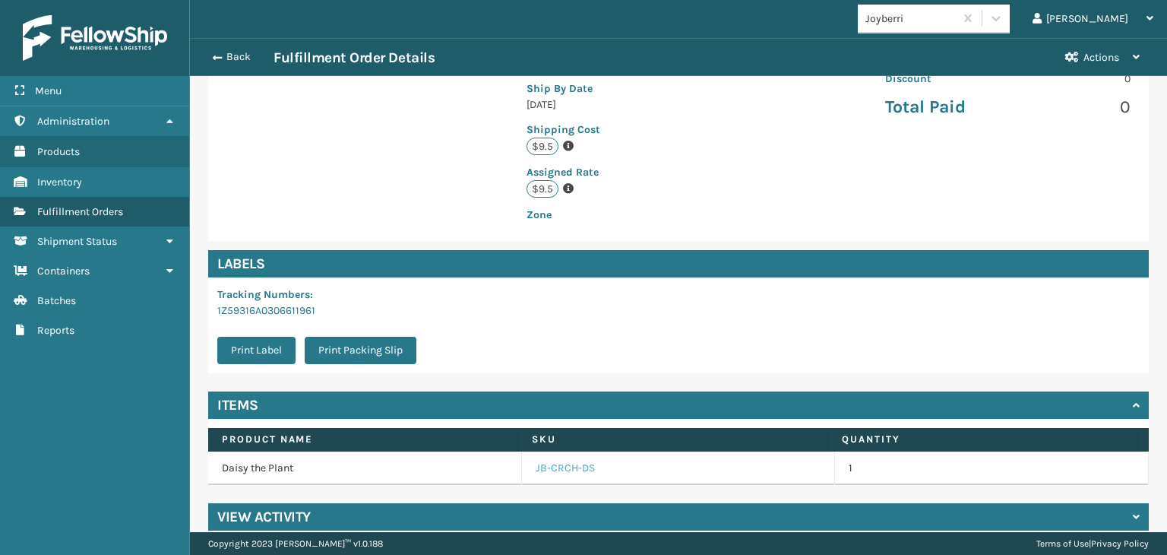
click at [571, 460] on link "JB-CRCH-DS" at bounding box center [565, 467] width 59 height 15
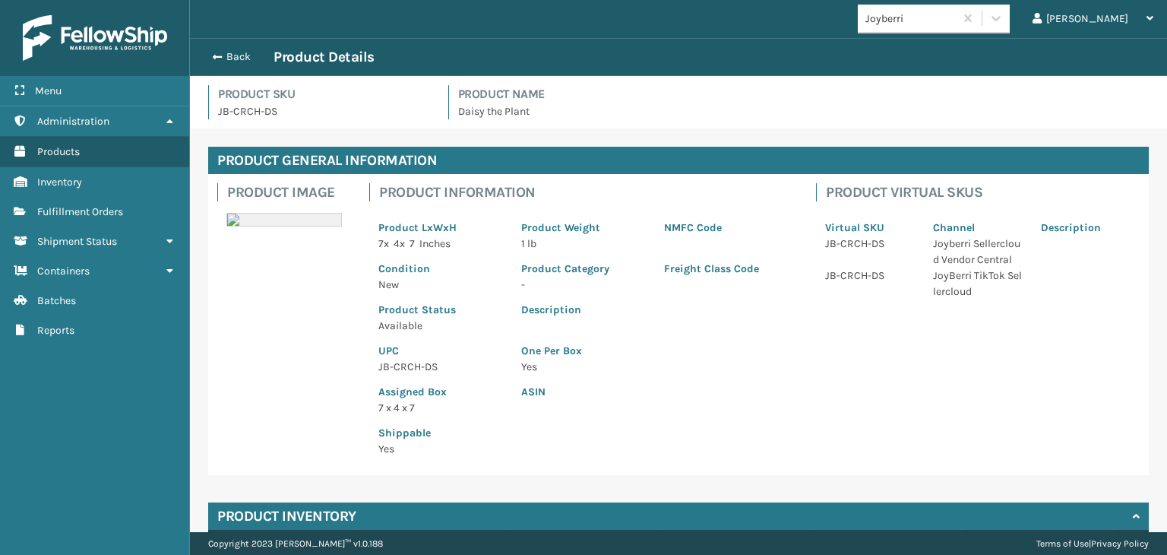
click at [425, 362] on p "JB-CRCH-DS" at bounding box center [440, 367] width 125 height 16
copy p "JB-CRCH-DS"
click at [245, 49] on div "Back Product Details" at bounding box center [679, 57] width 950 height 18
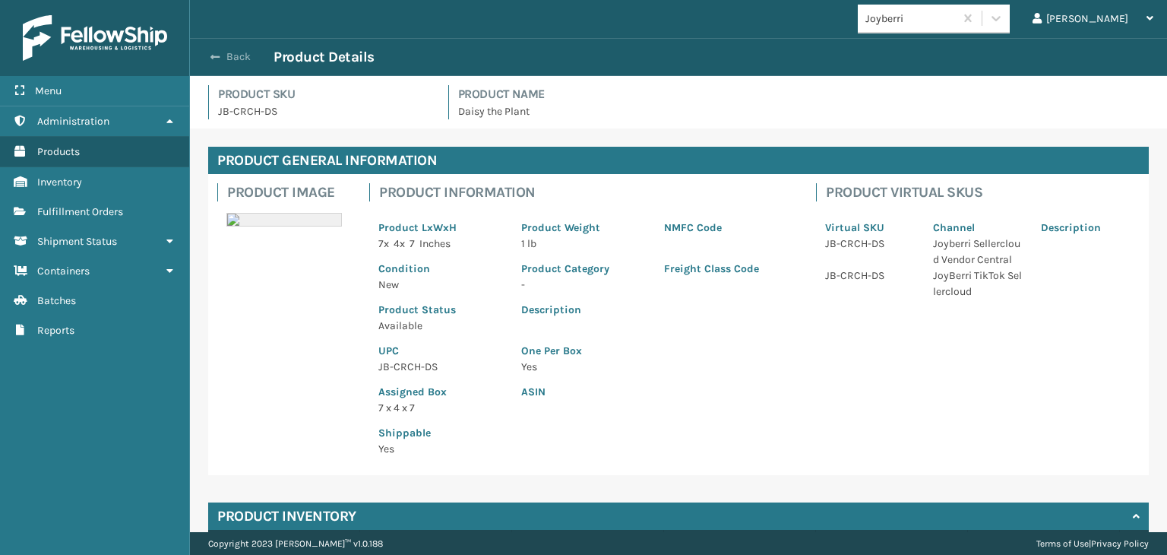
click at [248, 56] on button "Back" at bounding box center [239, 57] width 70 height 14
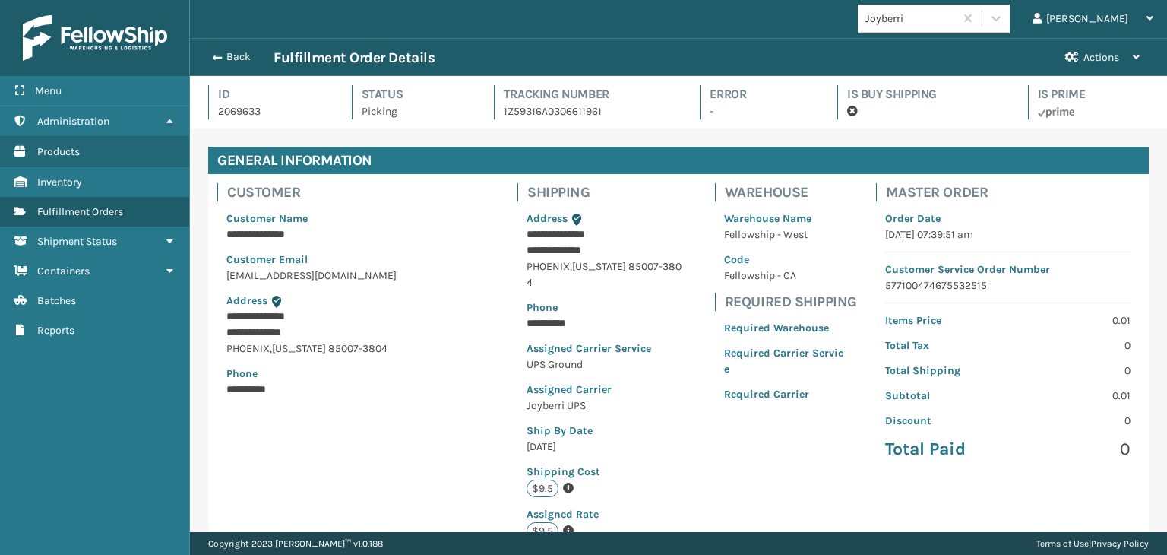
click at [248, 56] on button "Back" at bounding box center [239, 57] width 70 height 14
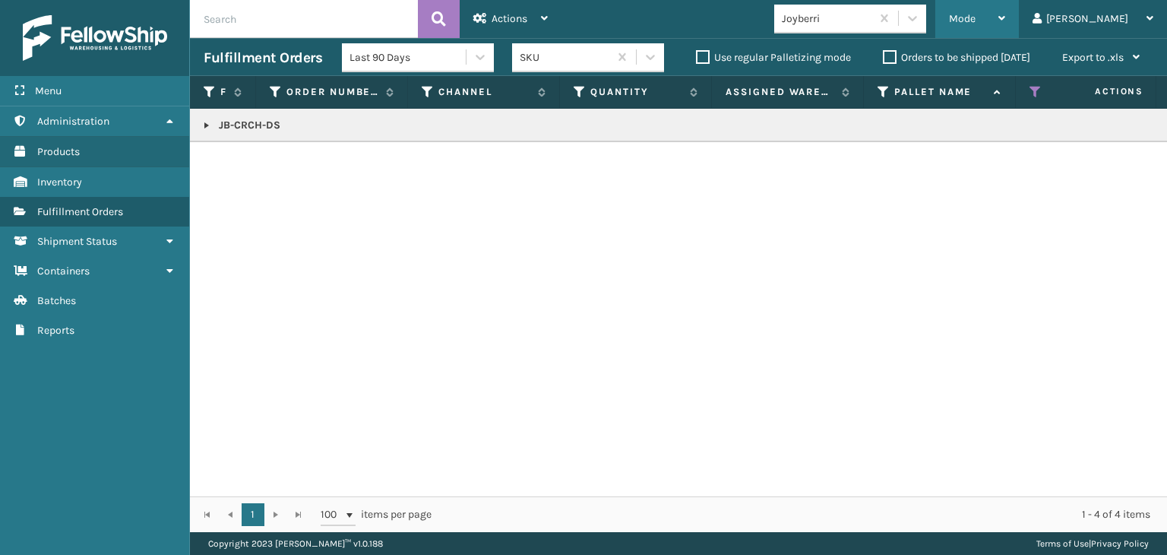
click at [1005, 35] on div "Mode" at bounding box center [977, 19] width 56 height 38
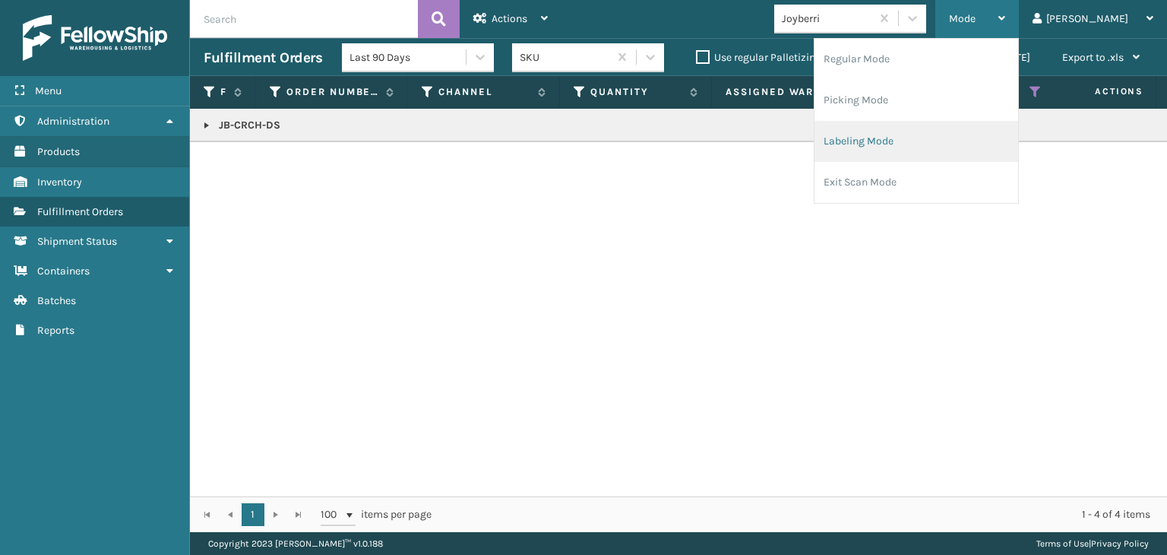
click at [978, 134] on li "Labeling Mode" at bounding box center [916, 141] width 204 height 41
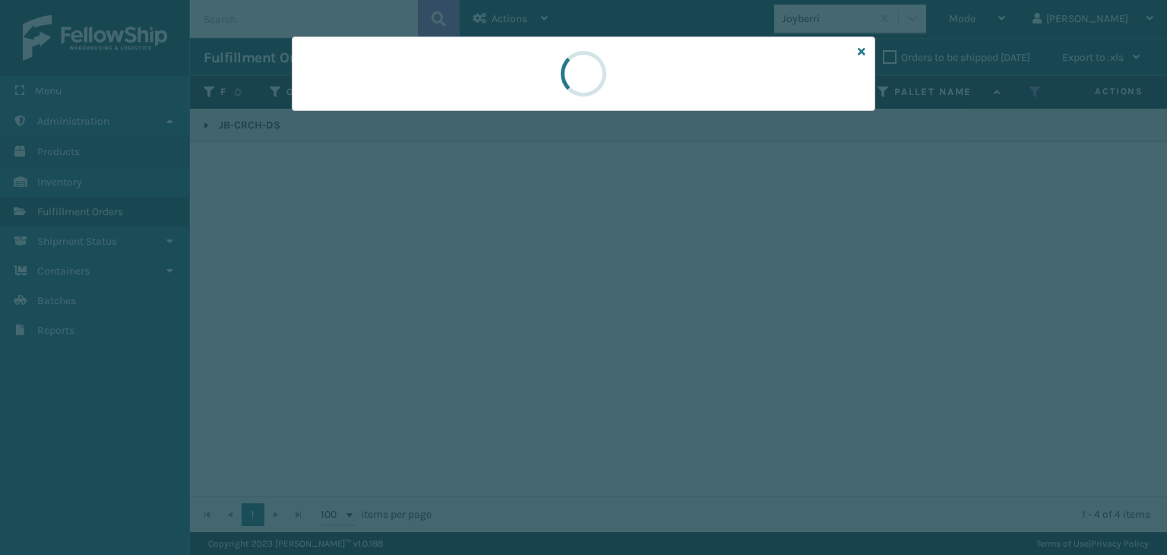
click at [372, 122] on div at bounding box center [583, 277] width 1167 height 555
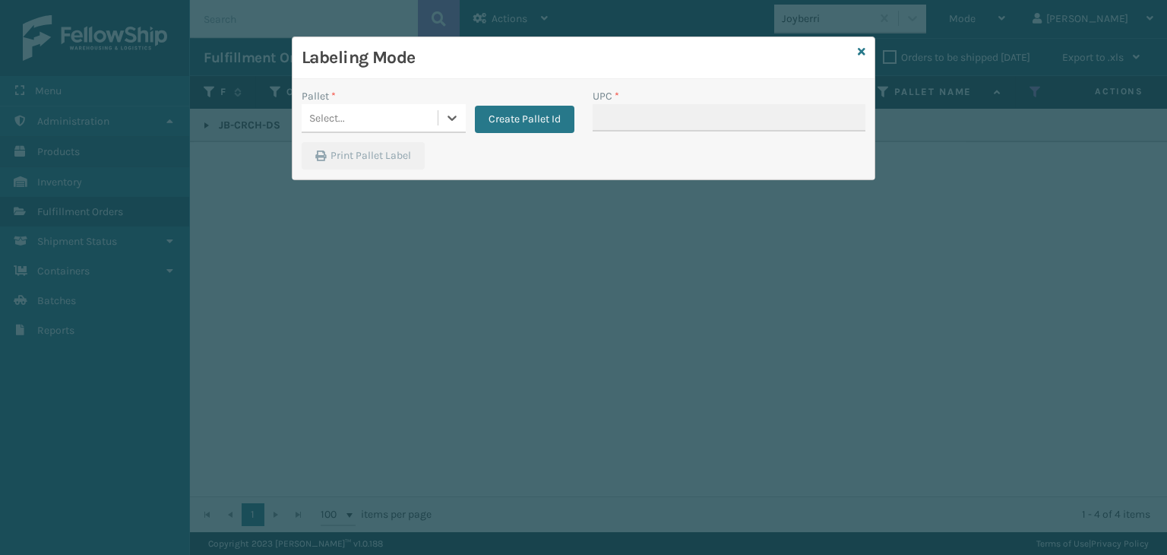
click at [372, 122] on div "Select..." at bounding box center [370, 118] width 136 height 25
click at [380, 192] on div "UPSG-KW4HSBBME8" at bounding box center [384, 184] width 164 height 28
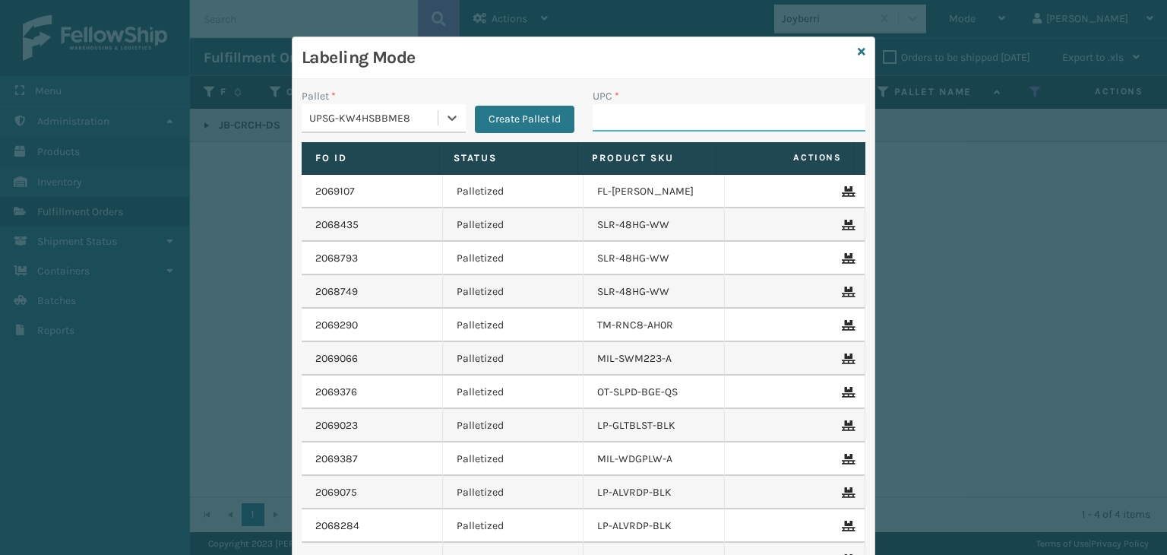
click at [627, 109] on input "UPC *" at bounding box center [729, 117] width 273 height 27
paste input "JB-CRCH-DS"
type input "JB-CRCH-DS"
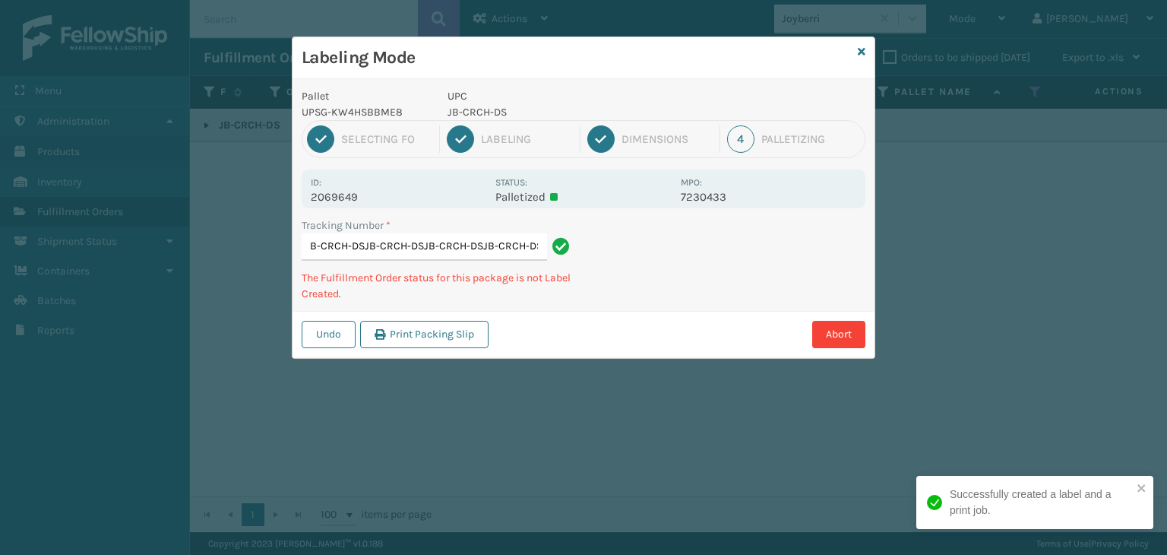
type input "1Z59316A0322618513JB-CRCH-DSJB-CRCH-DSJB-CRCH-DSJB-CRCH-DSJB-CRCH-DS"
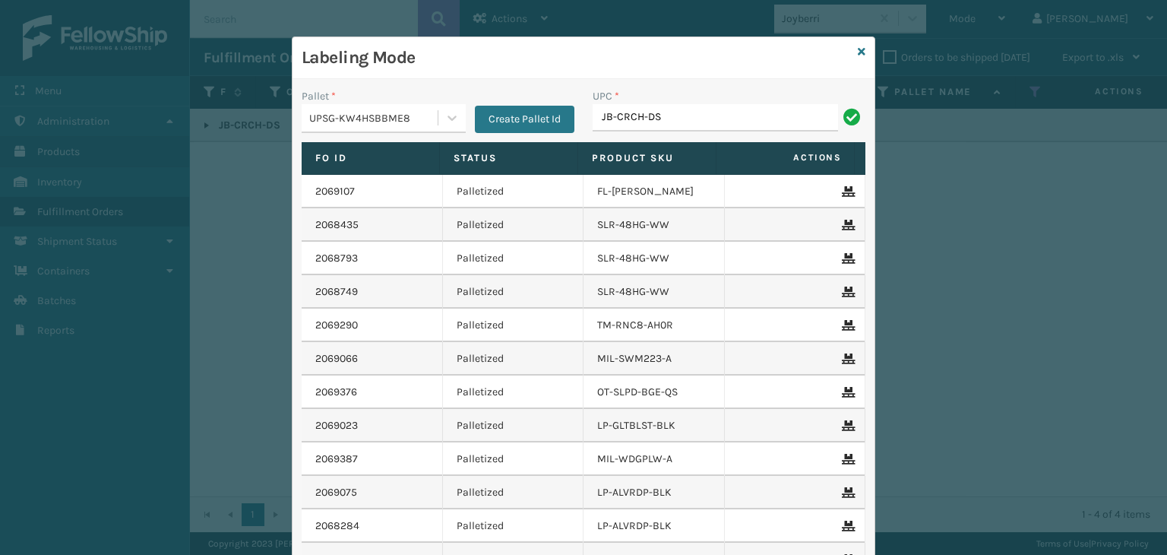
type input "JB-CRCH-DS"
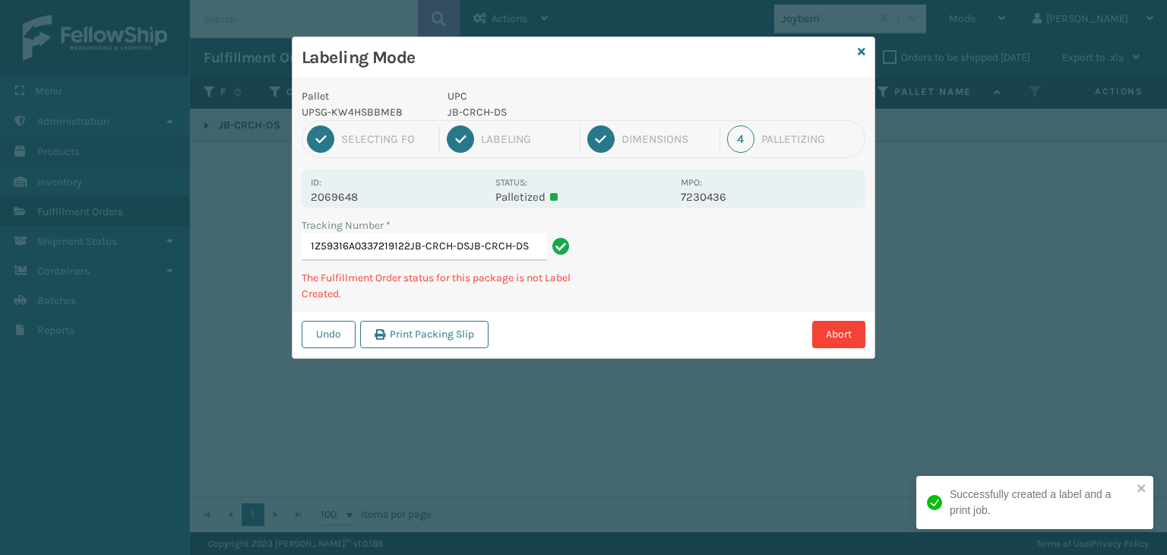
type input "1Z59316A0337219122JB-CRCH-DSJB-CRCH-DSJB-CRCH-DS"
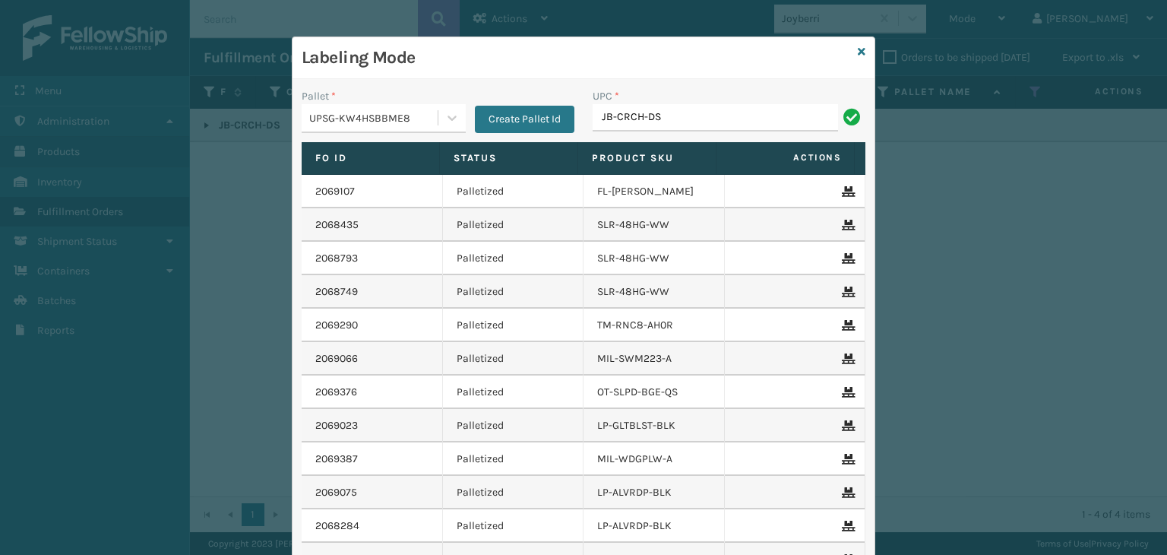
type input "JB-CRCH-DS"
click at [858, 55] on icon at bounding box center [862, 51] width 8 height 11
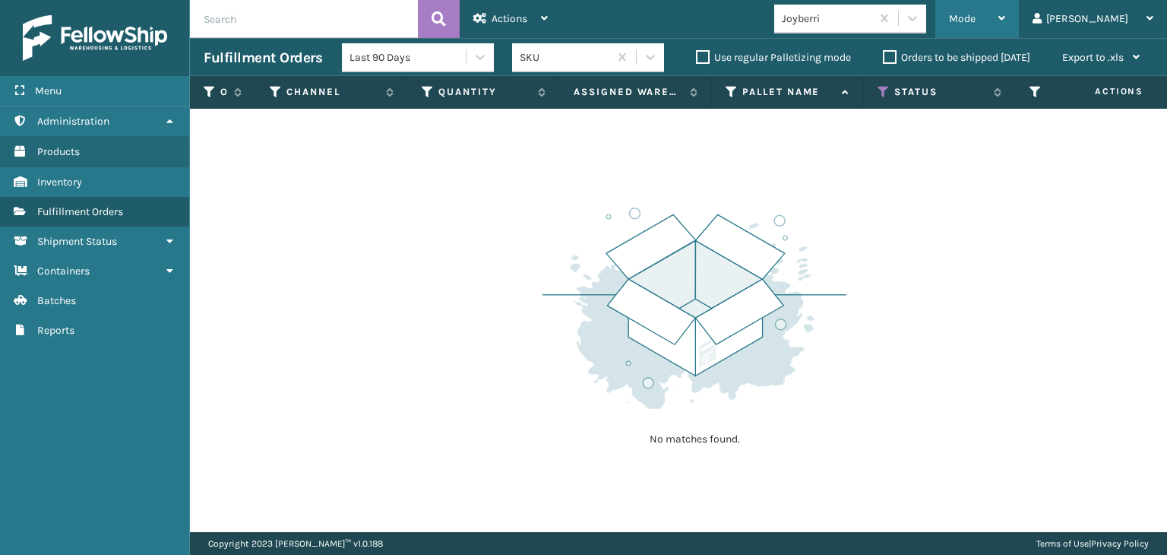
click at [1005, 30] on div "Mode" at bounding box center [977, 19] width 56 height 38
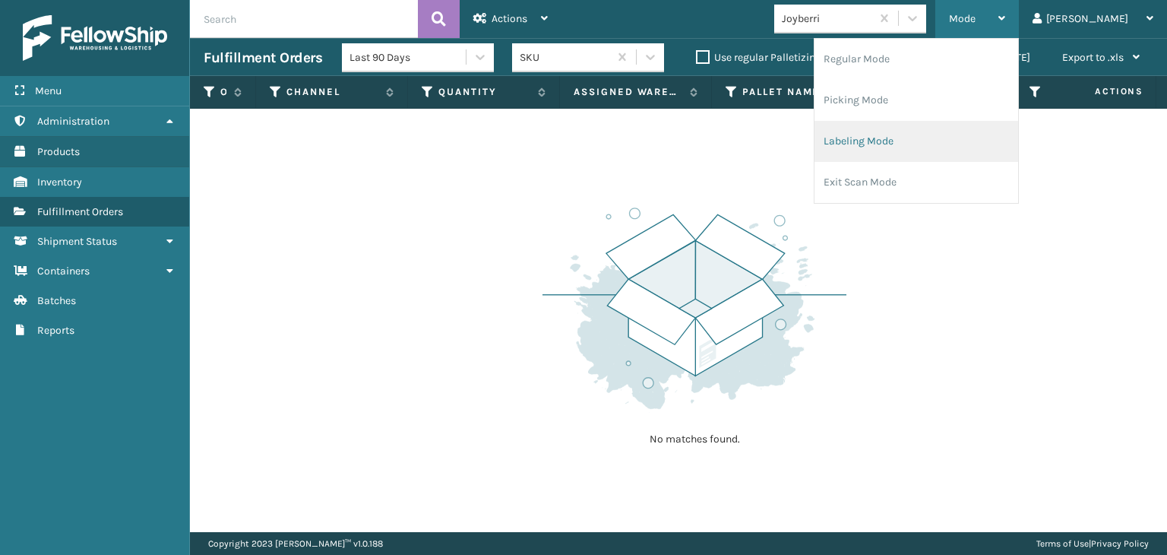
click at [968, 131] on li "Labeling Mode" at bounding box center [916, 141] width 204 height 41
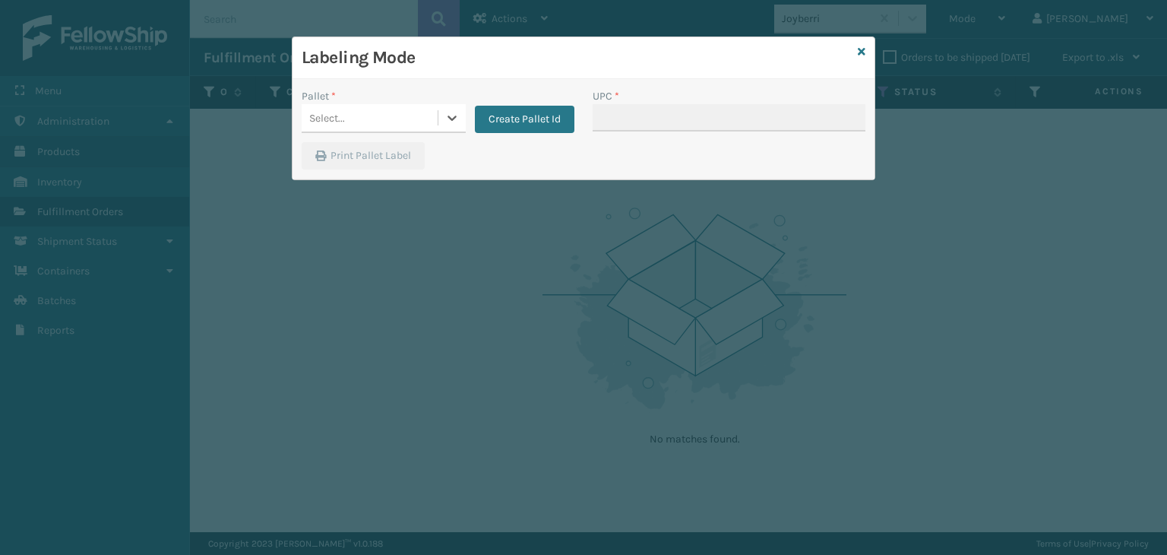
click at [362, 109] on div "Select..." at bounding box center [370, 118] width 136 height 25
click at [353, 185] on div "UPSG-KW4HSBBME8" at bounding box center [384, 184] width 164 height 28
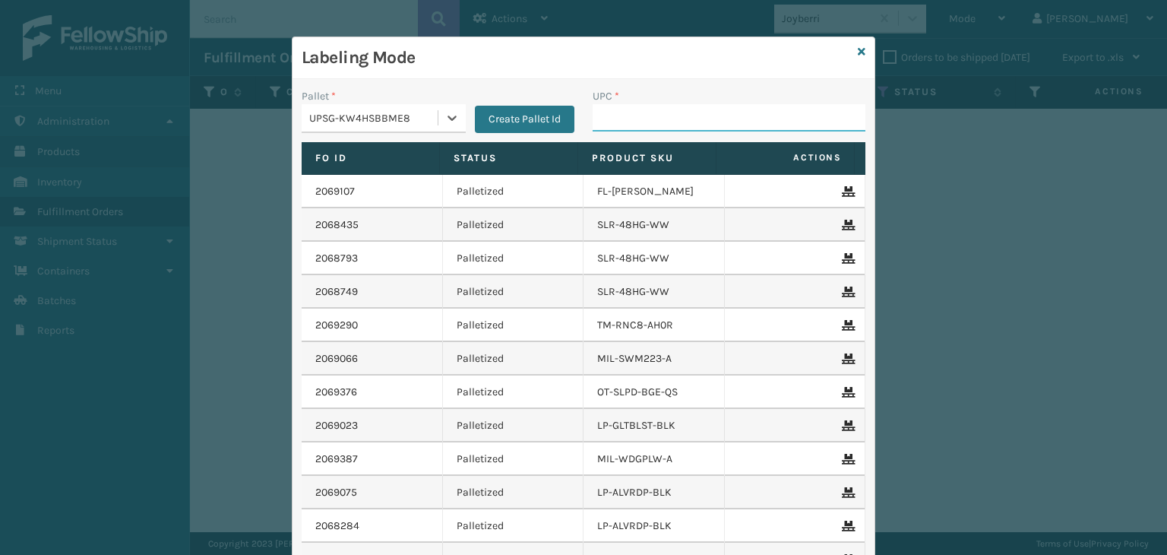
click at [624, 110] on input "UPC *" at bounding box center [729, 117] width 273 height 27
type input "SC101410-N3"
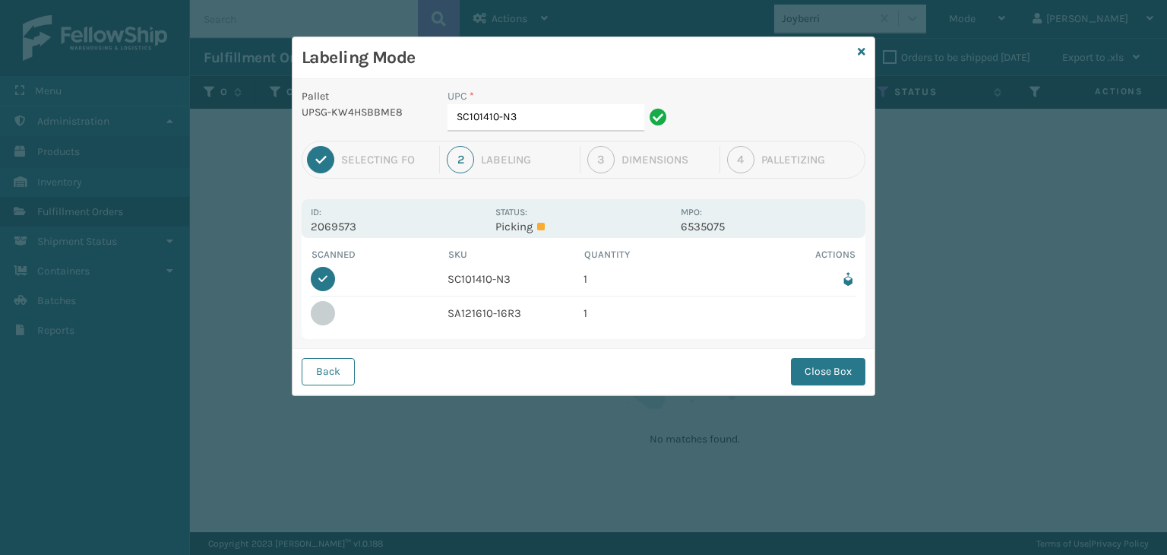
click at [820, 364] on button "Close Box" at bounding box center [828, 371] width 74 height 27
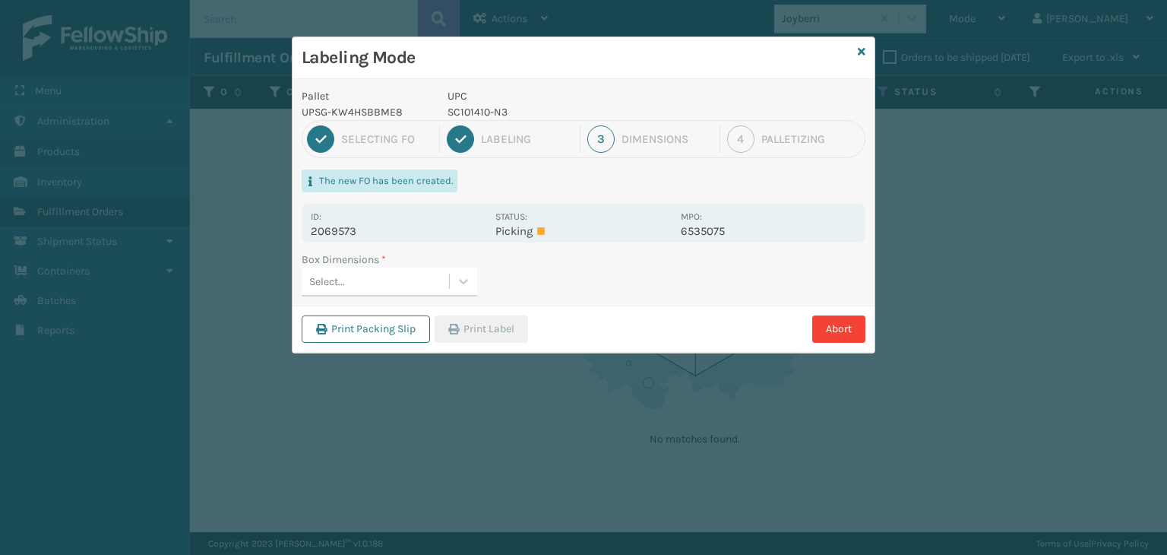
click at [376, 280] on div "Select..." at bounding box center [375, 281] width 147 height 25
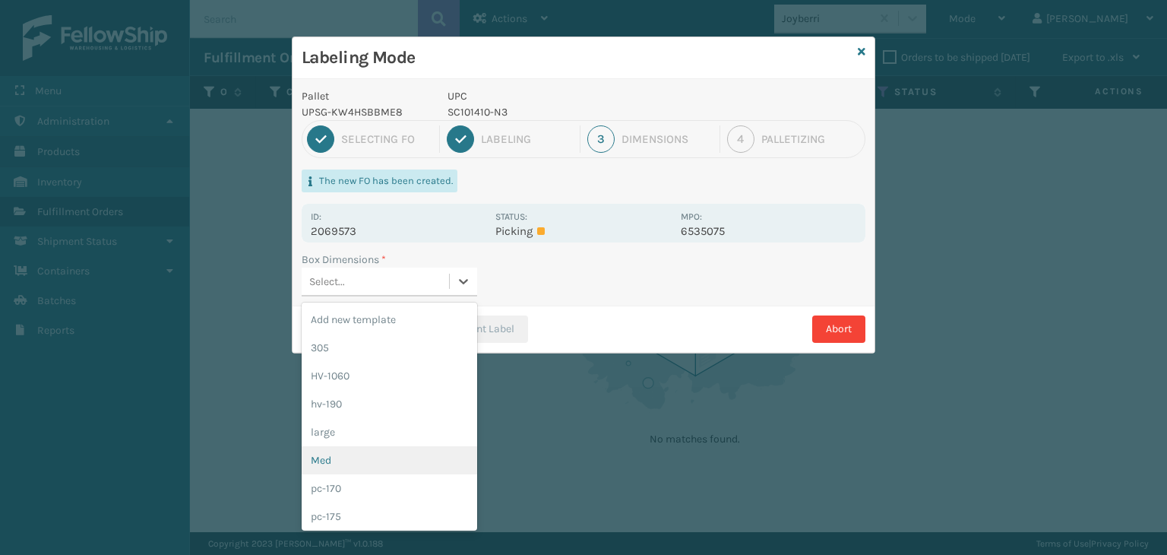
click at [387, 457] on div "Med" at bounding box center [389, 460] width 175 height 28
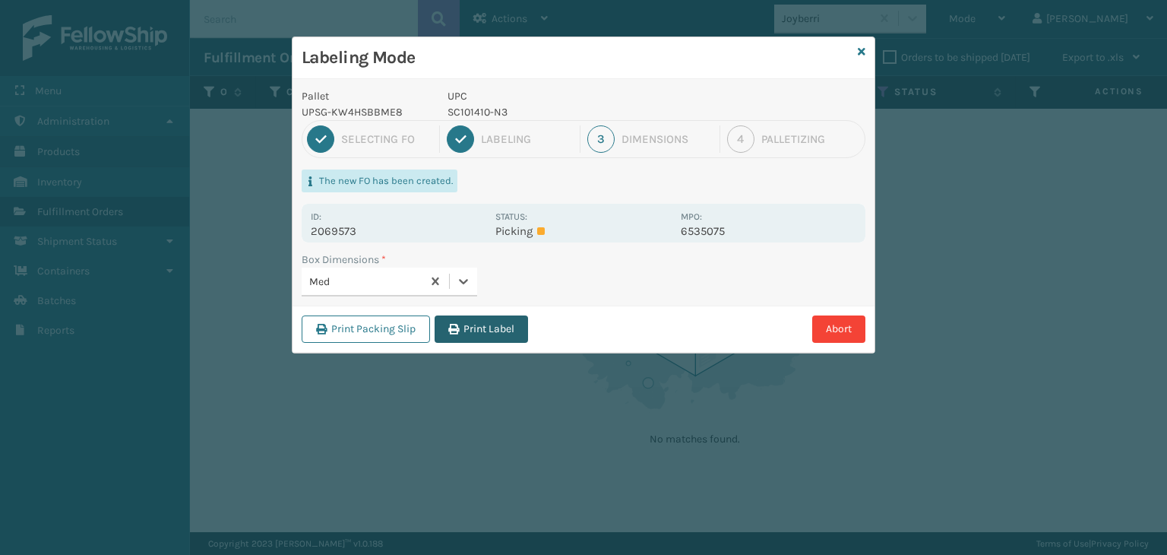
click at [469, 323] on button "Print Label" at bounding box center [481, 328] width 93 height 27
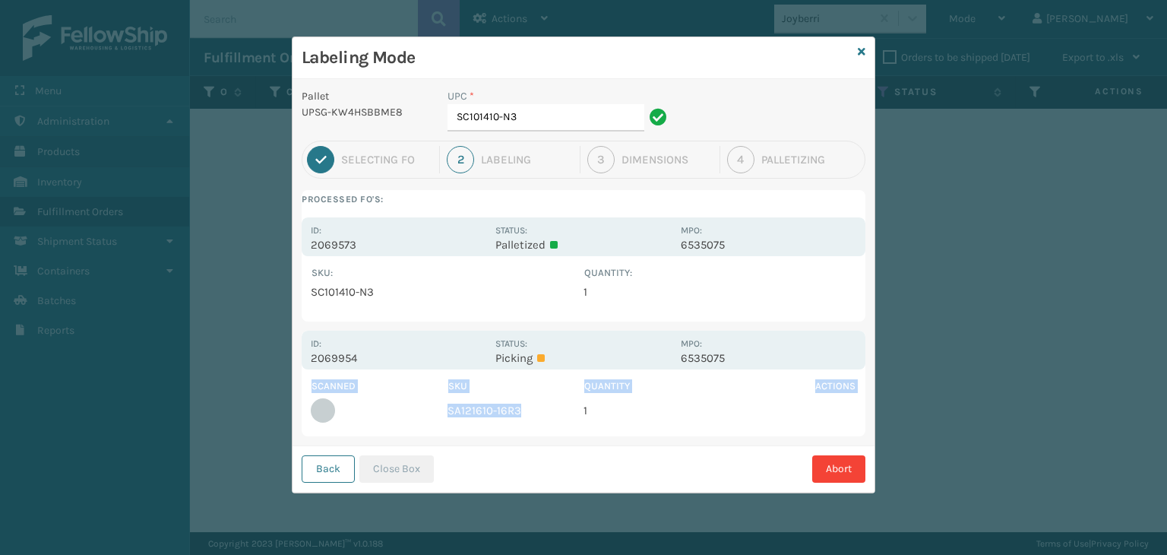
drag, startPoint x: 522, startPoint y: 408, endPoint x: 27, endPoint y: 402, distance: 494.6
click at [30, 400] on div "Labeling Mode Pallet UPSG-KW4HSBBME8 UPC * SC101410-N3 1 Selecting FO 2 Labelin…" at bounding box center [583, 277] width 1167 height 555
copy table "Scanned SKU Quantity Actions SA121610-16R3"
drag, startPoint x: 524, startPoint y: 115, endPoint x: 198, endPoint y: 144, distance: 327.9
click at [198, 144] on div "Labeling Mode Pallet UPSG-KW4HSBBME8 UPC * SC101410-N3 1 Selecting FO 2 Labelin…" at bounding box center [583, 277] width 1167 height 555
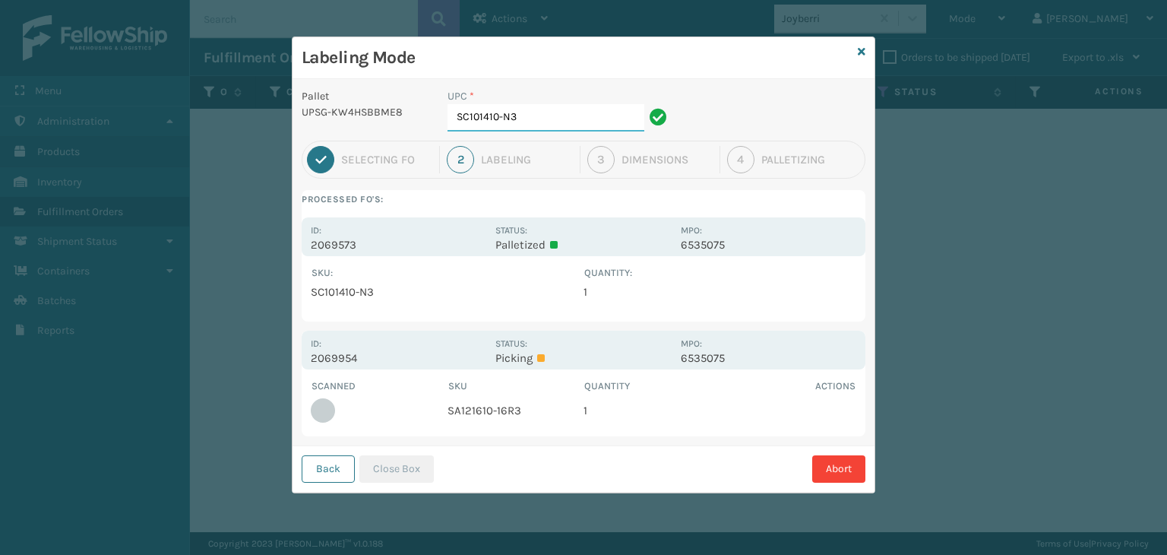
paste input "canned SKU Quantity Actions SA121610-16R"
drag, startPoint x: 572, startPoint y: 119, endPoint x: 249, endPoint y: 158, distance: 325.2
click at [318, 156] on div "Pallet UPSG-KW4HSBBME8 UPC * Scanned SKU Quantity Actions SA121610-16R3 1 Selec…" at bounding box center [583, 285] width 582 height 413
type input "SA121610-16R3"
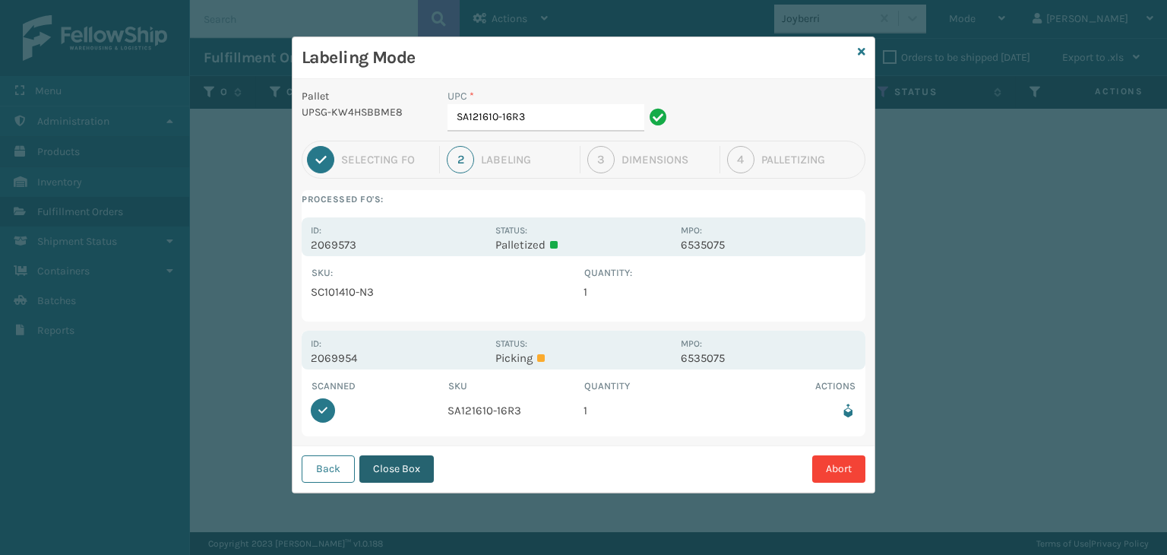
click at [390, 464] on button "Close Box" at bounding box center [396, 468] width 74 height 27
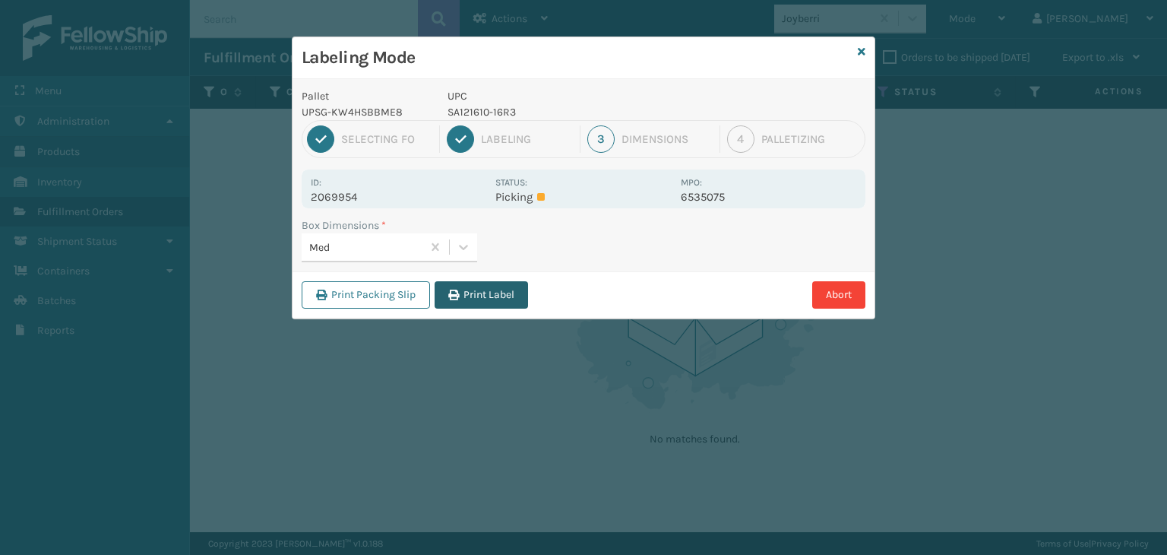
drag, startPoint x: 511, startPoint y: 274, endPoint x: 507, endPoint y: 292, distance: 18.6
click at [507, 289] on div "Print Packing Slip Print Label Abort" at bounding box center [583, 294] width 582 height 46
drag, startPoint x: 507, startPoint y: 292, endPoint x: 142, endPoint y: 30, distance: 449.5
click at [504, 292] on button "Print Label" at bounding box center [481, 294] width 93 height 27
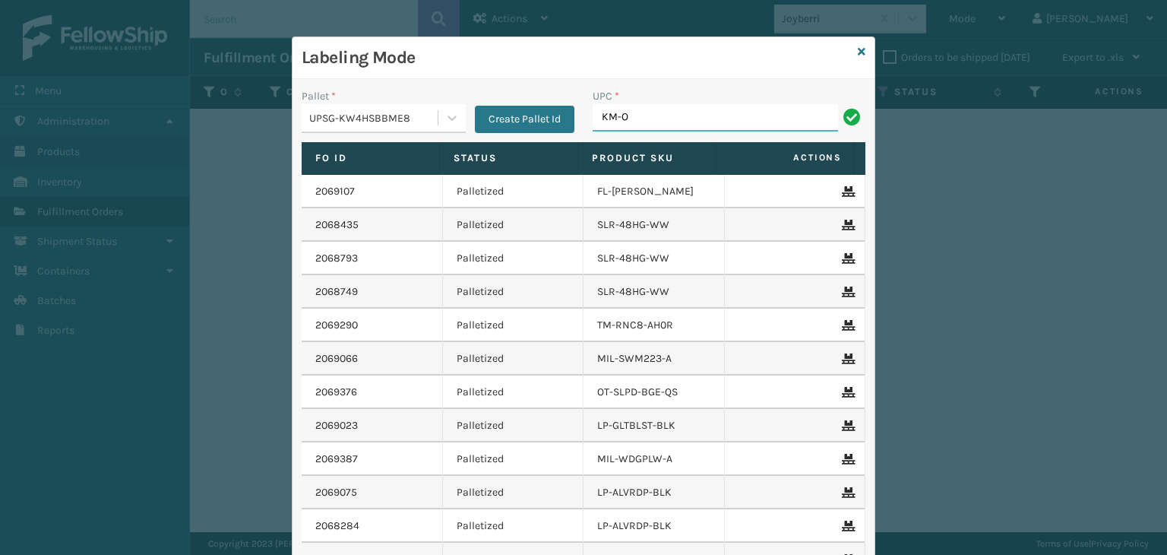
type input "KM-OKS-OFRC-44SS"
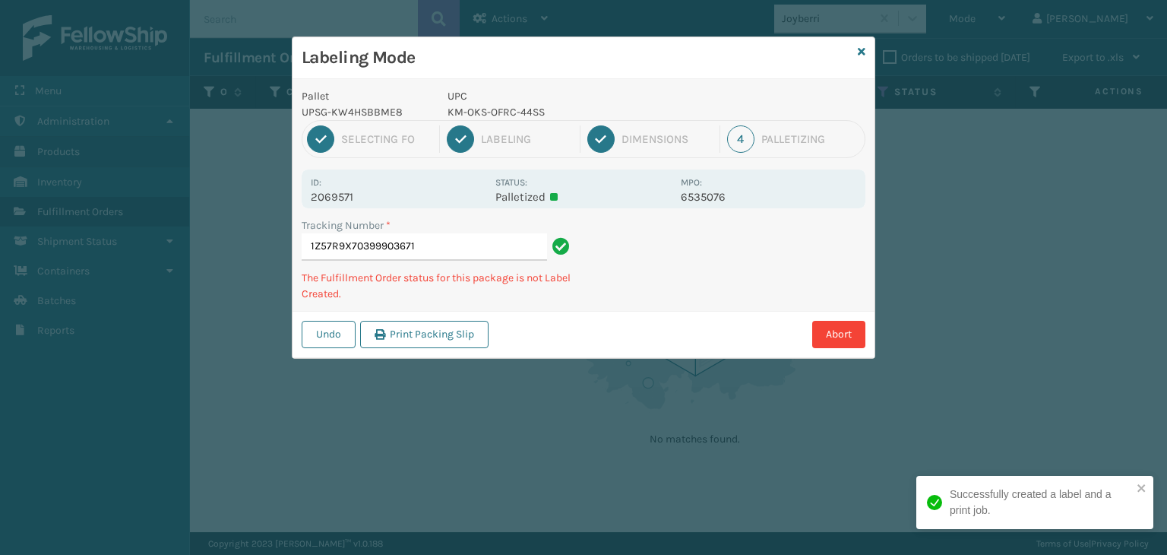
drag, startPoint x: 70, startPoint y: 4, endPoint x: 524, endPoint y: 475, distance: 654.4
click at [82, 17] on div "Labeling Mode Pallet UPSG-KW4HSBBME8 UPC KM-OKS-OFRC-44SS 1 Selecting FO 2 Labe…" at bounding box center [583, 277] width 1167 height 555
